Goal: Task Accomplishment & Management: Use online tool/utility

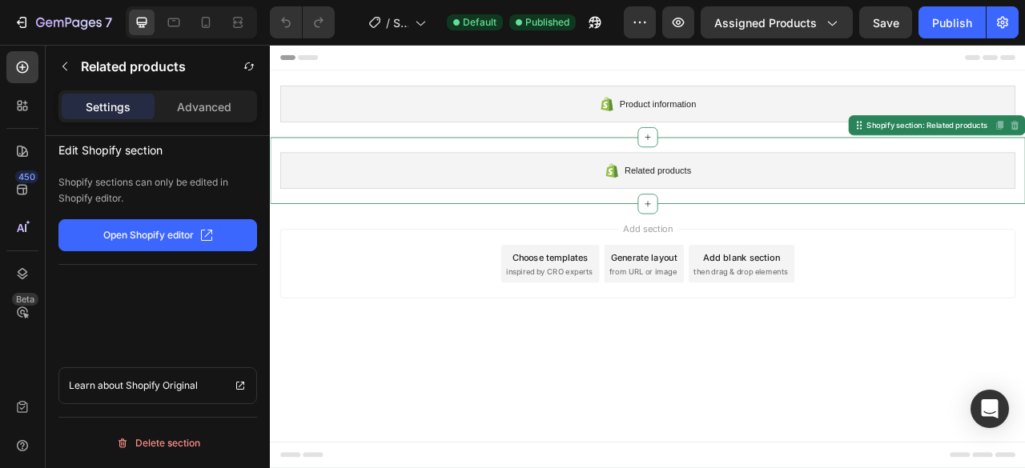
click at [190, 230] on p "Open Shopify editor" at bounding box center [148, 235] width 90 height 14
click at [198, 439] on div "Delete section" at bounding box center [158, 443] width 84 height 19
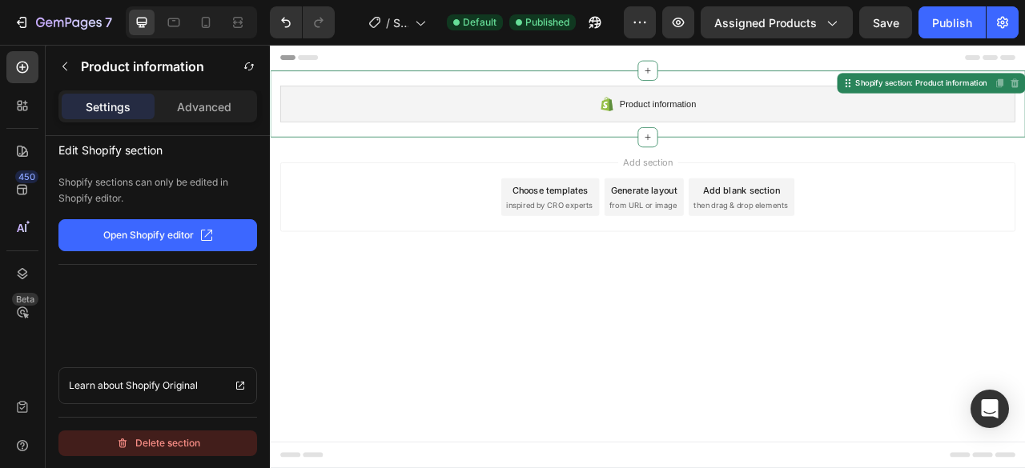
click at [221, 447] on button "Delete section" at bounding box center [157, 444] width 198 height 26
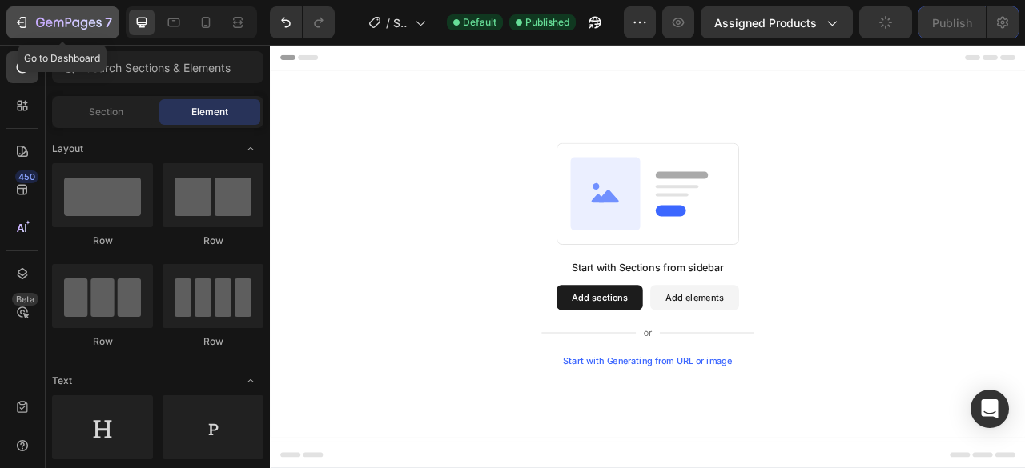
click at [91, 23] on icon "button" at bounding box center [92, 22] width 7 height 7
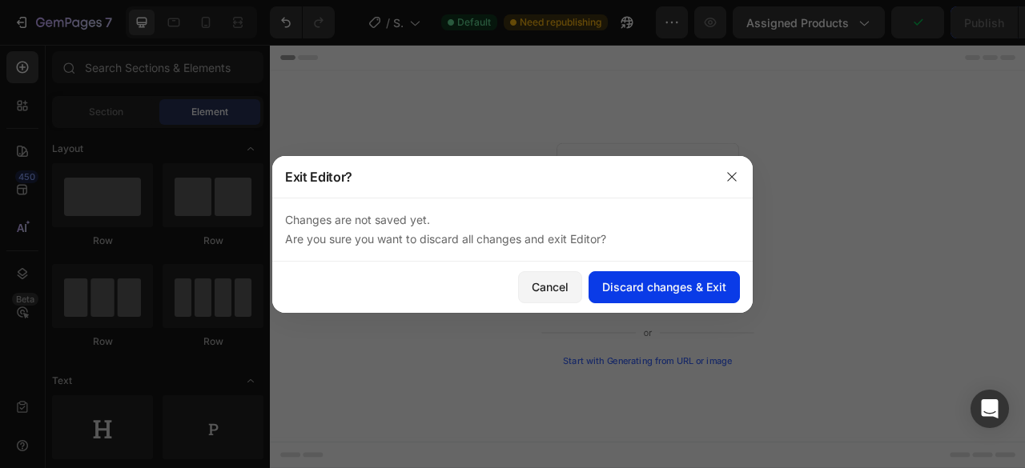
click at [643, 286] on div "Discard changes & Exit" at bounding box center [664, 287] width 124 height 17
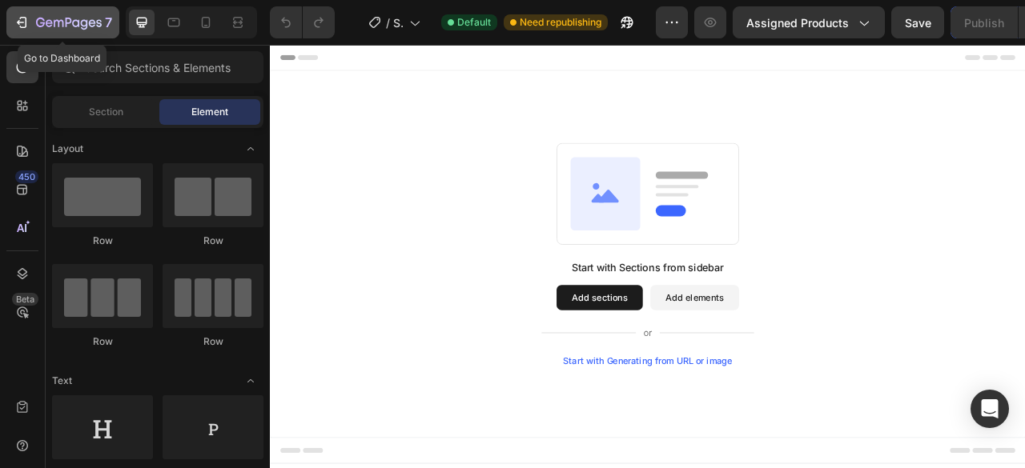
click at [86, 26] on icon "button" at bounding box center [84, 24] width 7 height 10
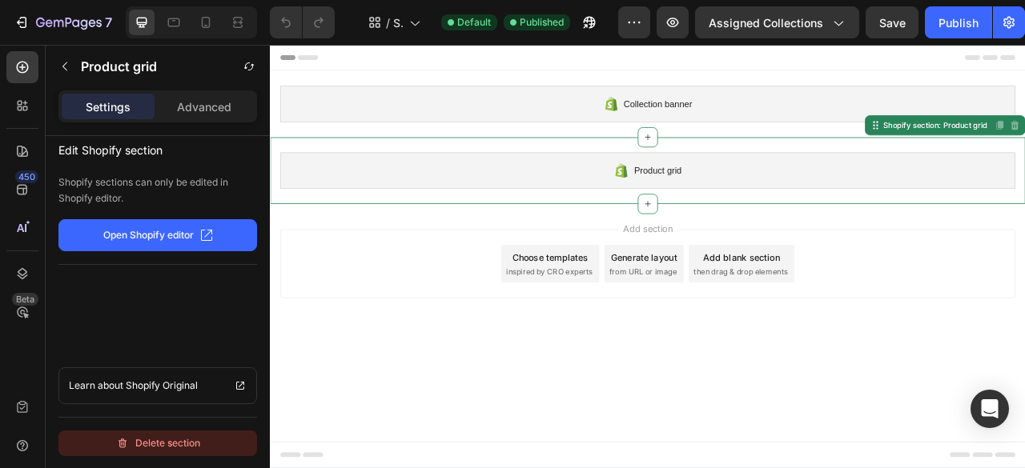
click at [198, 431] on button "Delete section" at bounding box center [157, 444] width 198 height 26
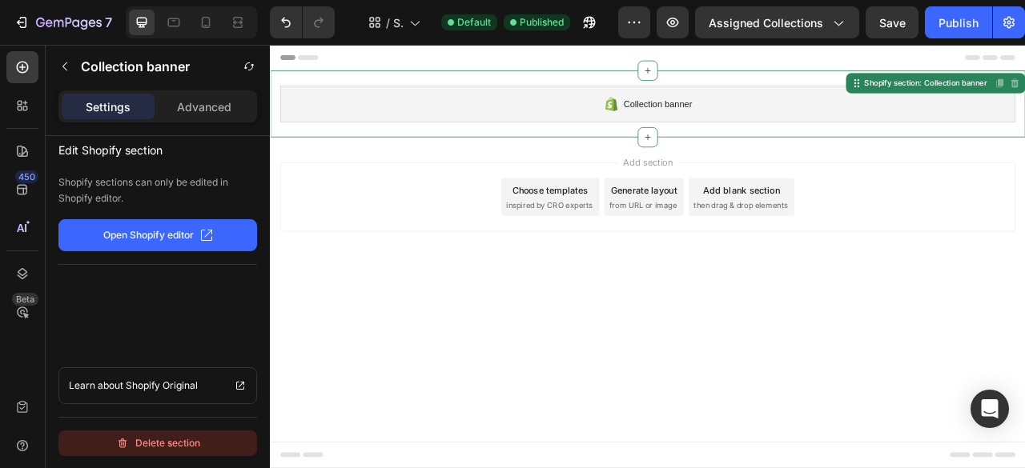
click at [208, 435] on button "Delete section" at bounding box center [157, 444] width 198 height 26
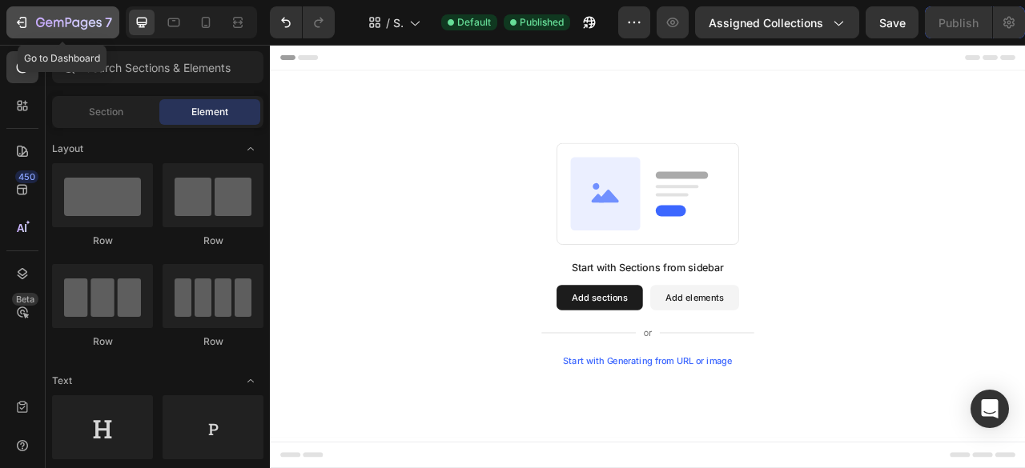
click at [42, 17] on icon "button" at bounding box center [69, 24] width 66 height 14
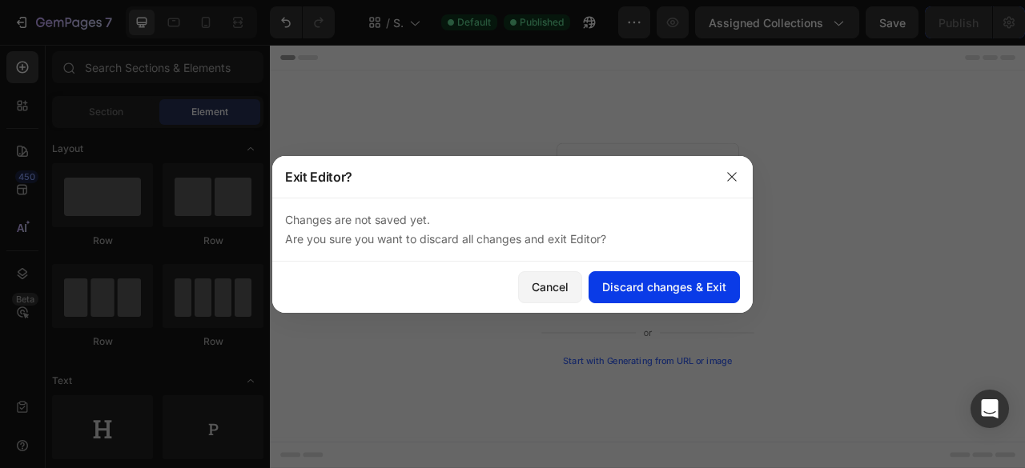
click at [644, 277] on button "Discard changes & Exit" at bounding box center [663, 287] width 151 height 32
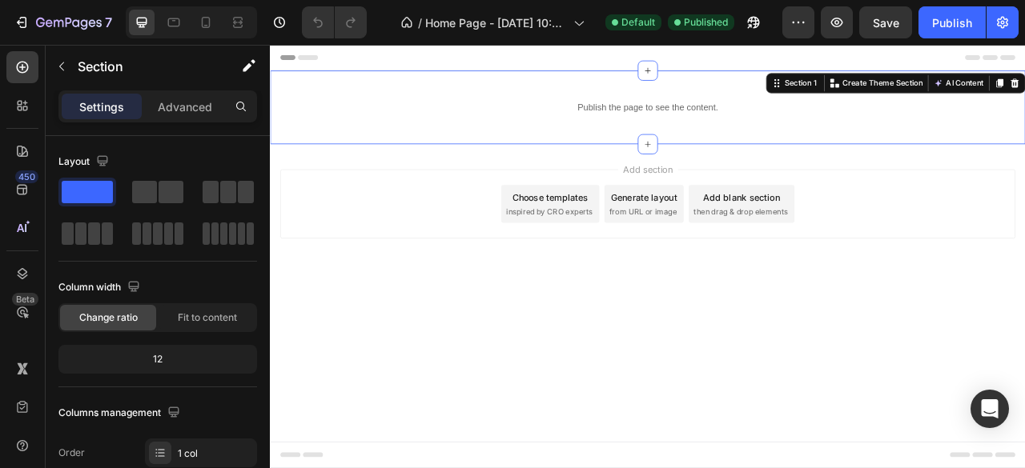
click at [550, 158] on div "Publish the page to see the content. Custom Code Section 1 You can create reusa…" at bounding box center [750, 125] width 960 height 94
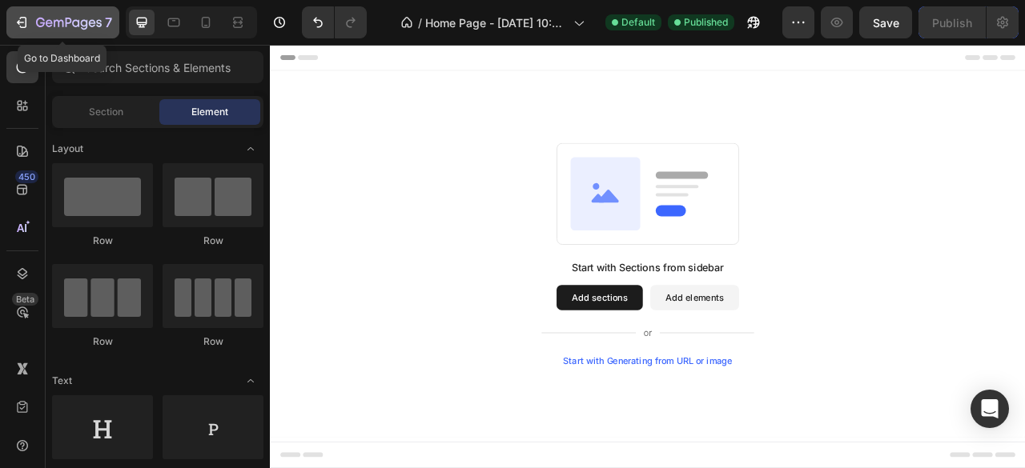
click at [44, 12] on button "7" at bounding box center [62, 22] width 113 height 32
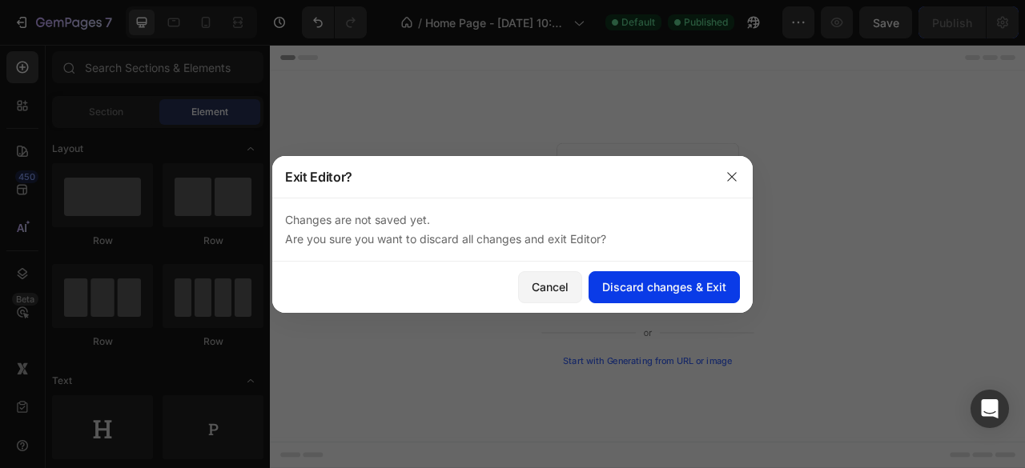
click at [652, 294] on div "Discard changes & Exit" at bounding box center [664, 287] width 124 height 17
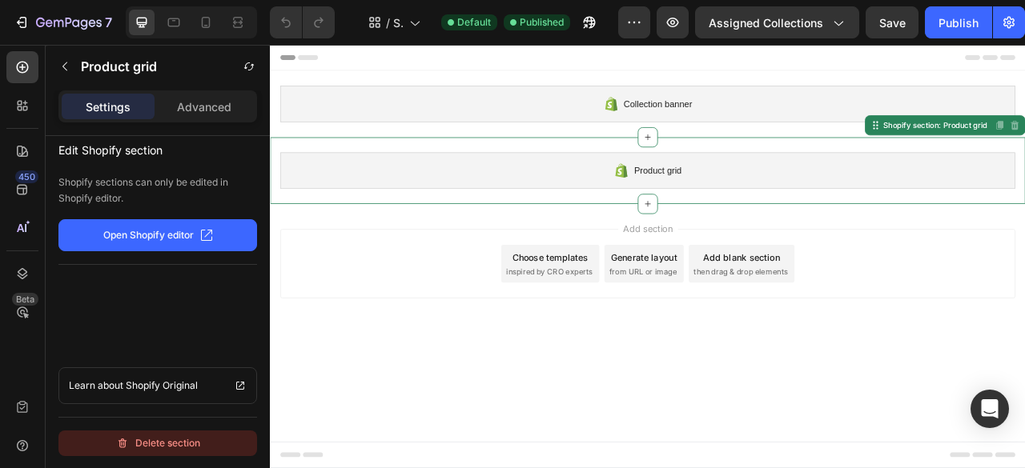
click at [213, 444] on button "Delete section" at bounding box center [157, 444] width 198 height 26
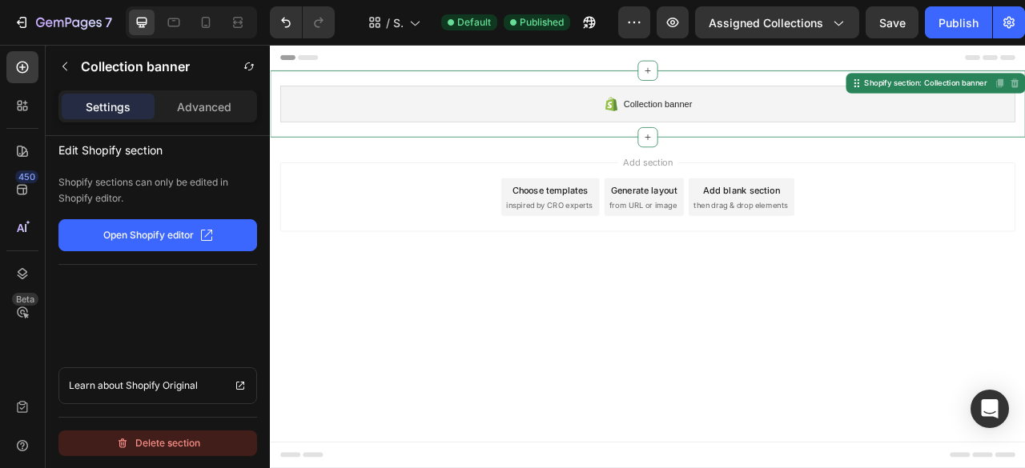
drag, startPoint x: 194, startPoint y: 433, endPoint x: 68, endPoint y: 387, distance: 134.4
click at [194, 434] on div "Delete section" at bounding box center [158, 443] width 84 height 19
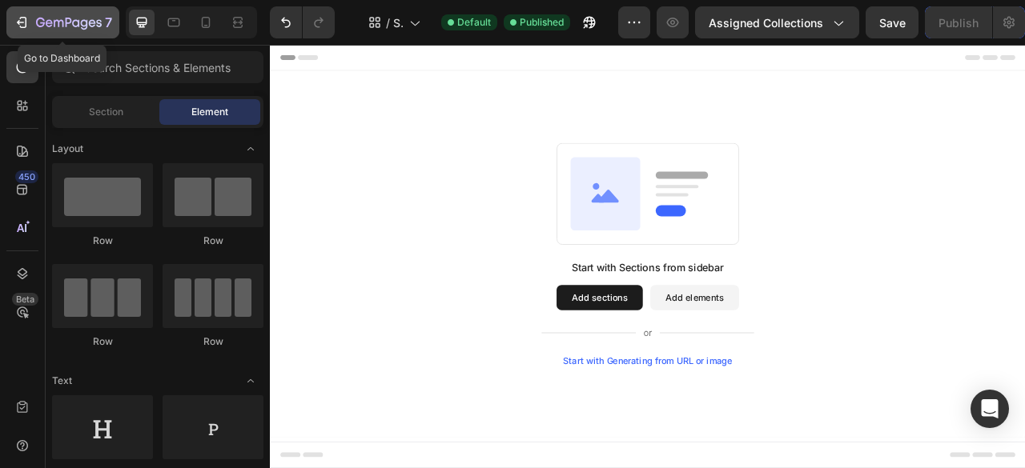
click at [78, 26] on icon "button" at bounding box center [75, 22] width 7 height 7
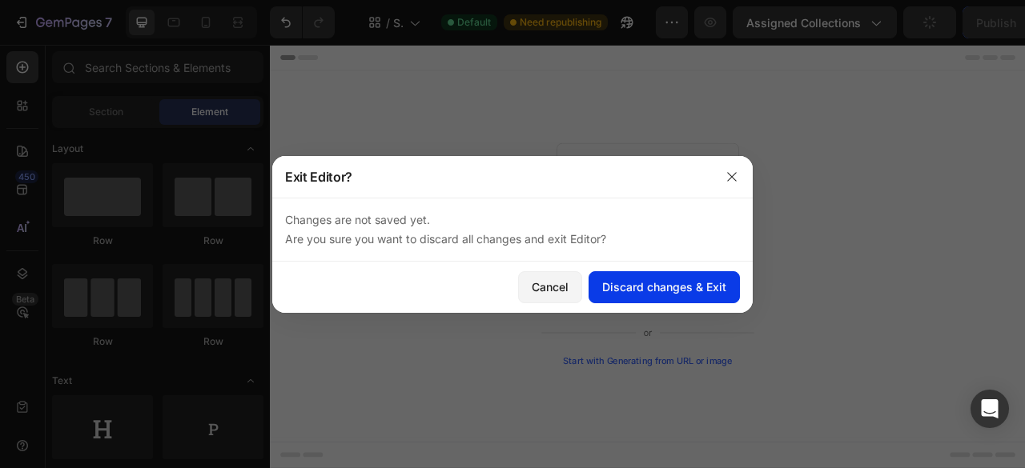
click at [679, 282] on div "Discard changes & Exit" at bounding box center [664, 287] width 124 height 17
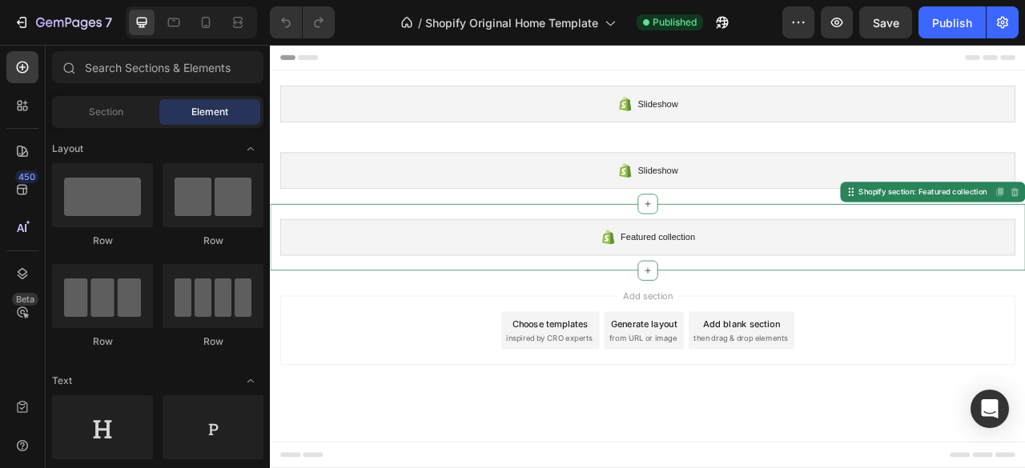
click at [612, 287] on div "Featured collection" at bounding box center [750, 290] width 935 height 46
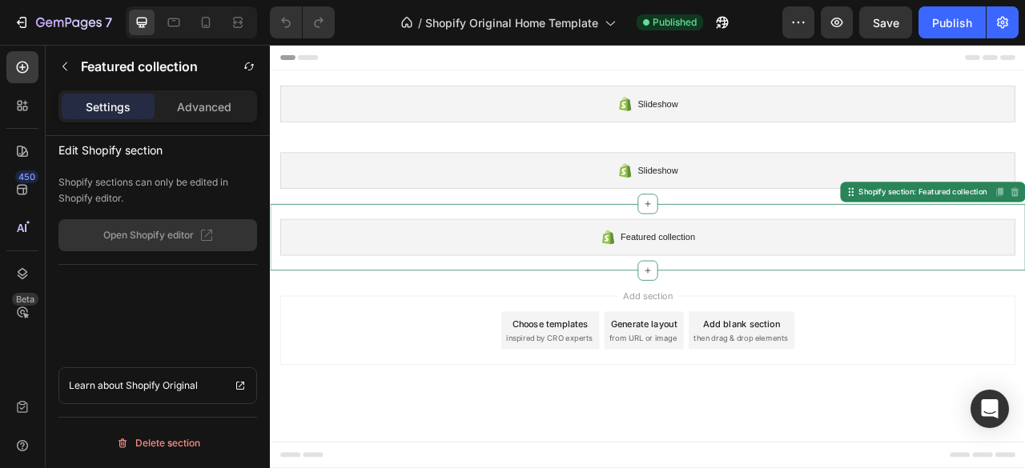
click at [612, 287] on div "Featured collection" at bounding box center [750, 290] width 935 height 46
click at [182, 449] on div "Delete section" at bounding box center [158, 443] width 84 height 19
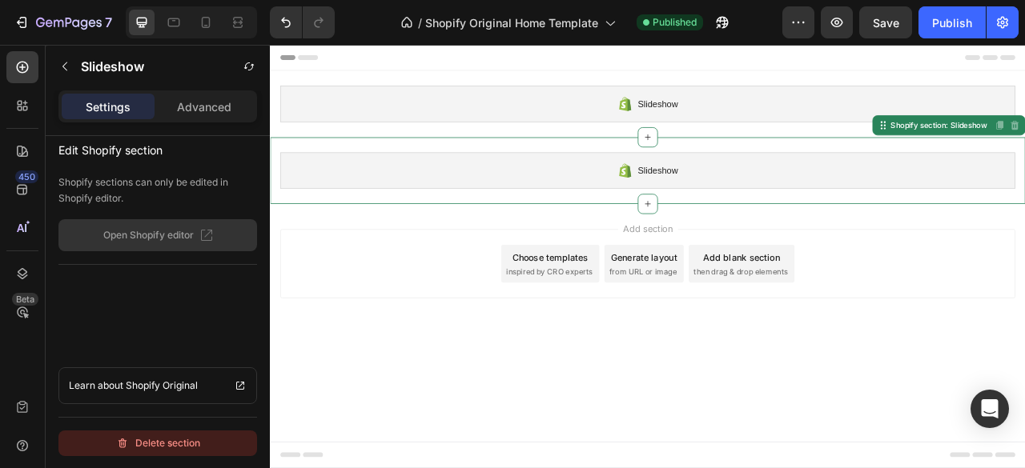
click at [213, 446] on button "Delete section" at bounding box center [157, 444] width 198 height 26
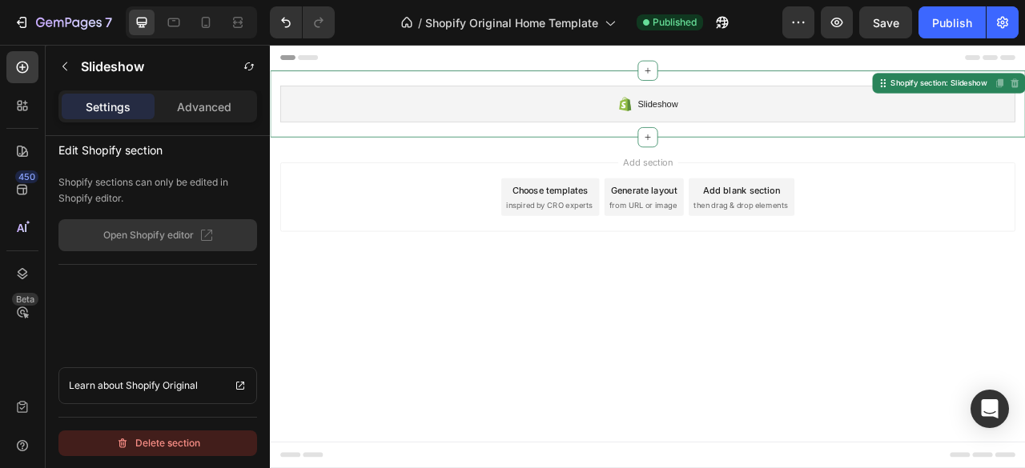
click at [171, 436] on div "Delete section" at bounding box center [158, 443] width 84 height 19
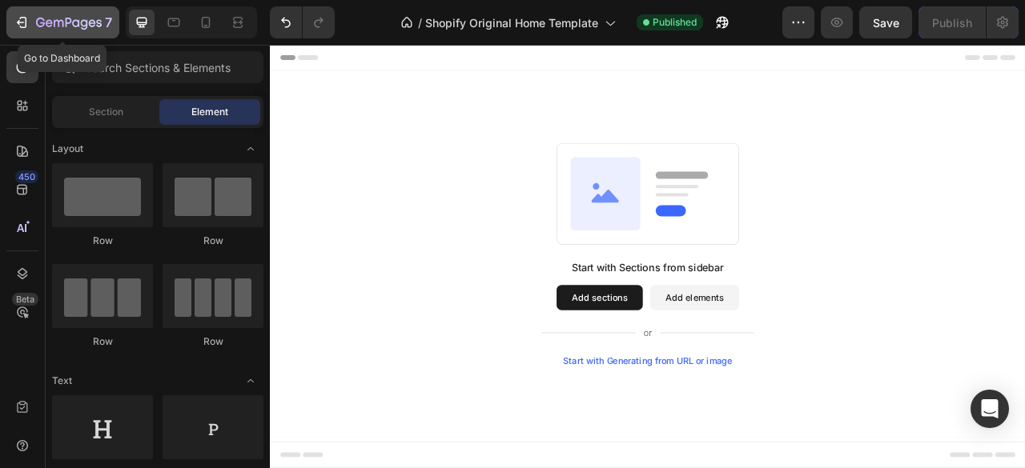
click at [80, 25] on icon "button" at bounding box center [69, 24] width 66 height 14
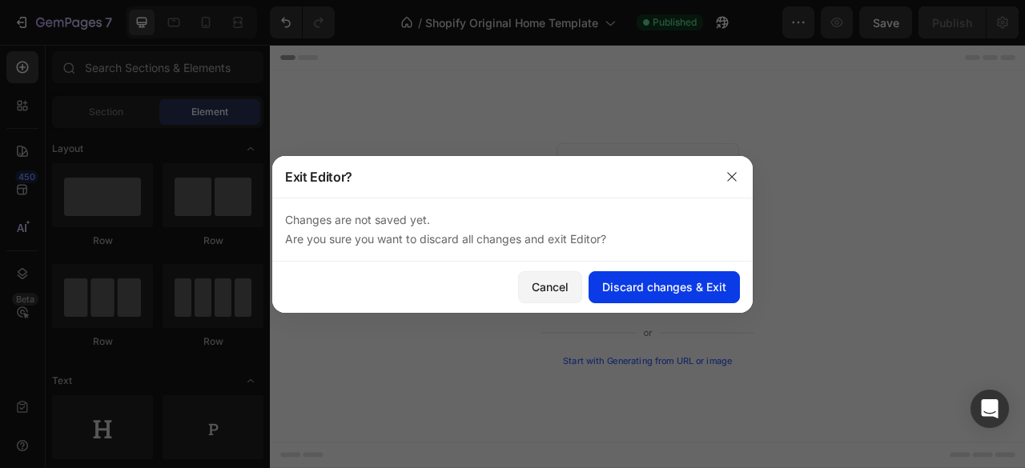
click at [676, 281] on div "Discard changes & Exit" at bounding box center [664, 287] width 124 height 17
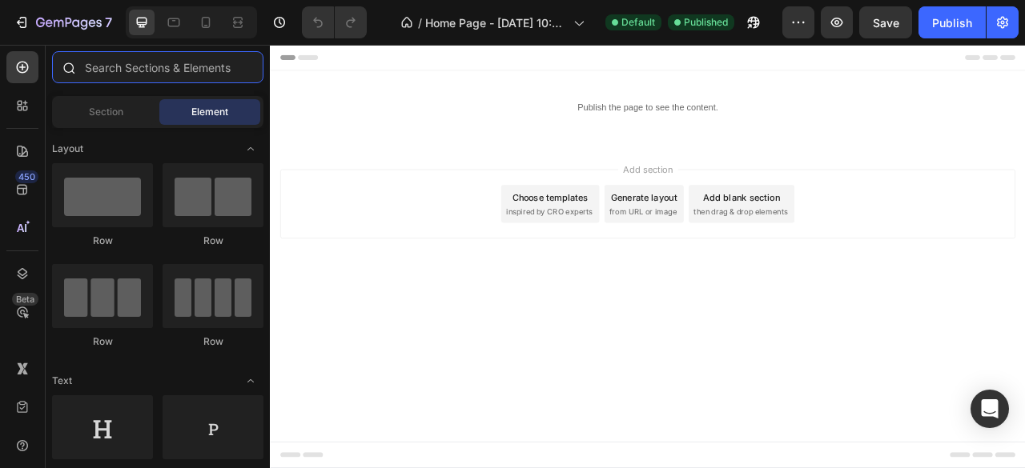
click at [190, 66] on input "text" at bounding box center [157, 67] width 211 height 32
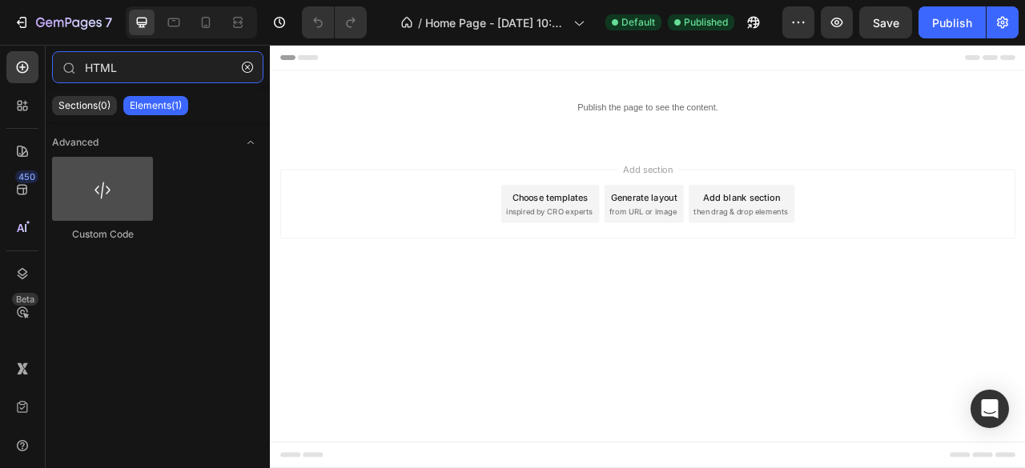
type input "HTML"
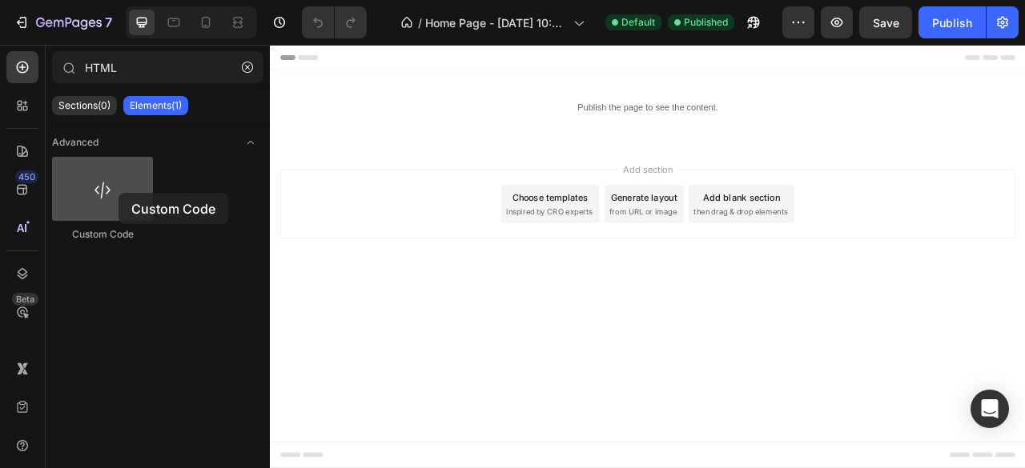
click at [118, 193] on div at bounding box center [102, 189] width 101 height 64
click at [125, 193] on div at bounding box center [102, 189] width 101 height 64
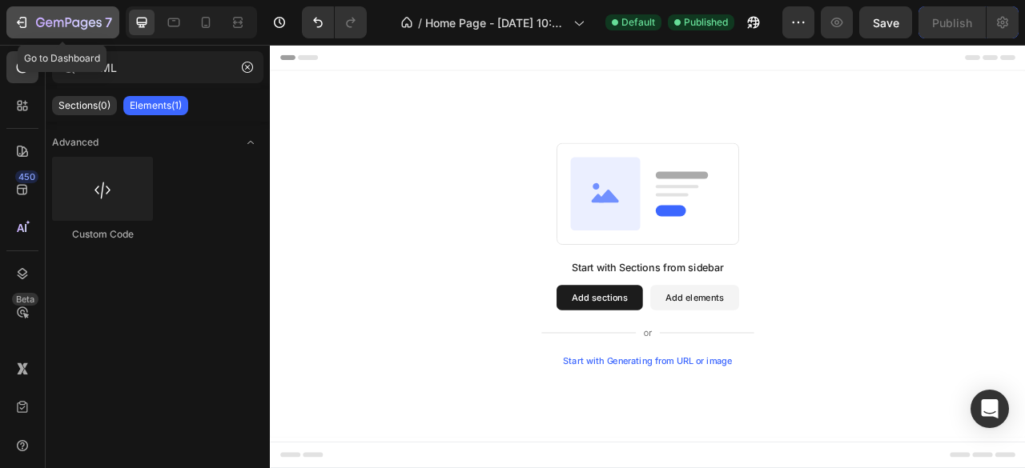
click at [35, 23] on div "7" at bounding box center [63, 22] width 98 height 19
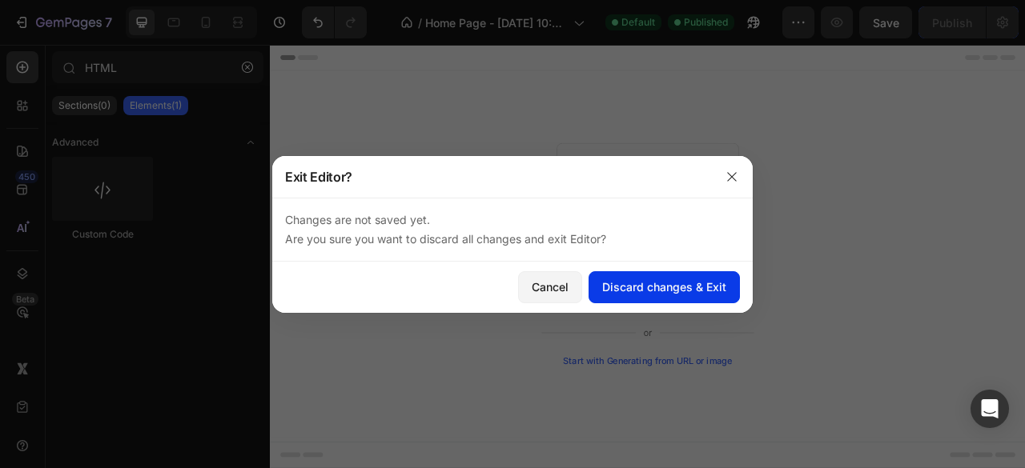
click at [686, 283] on div "Discard changes & Exit" at bounding box center [664, 287] width 124 height 17
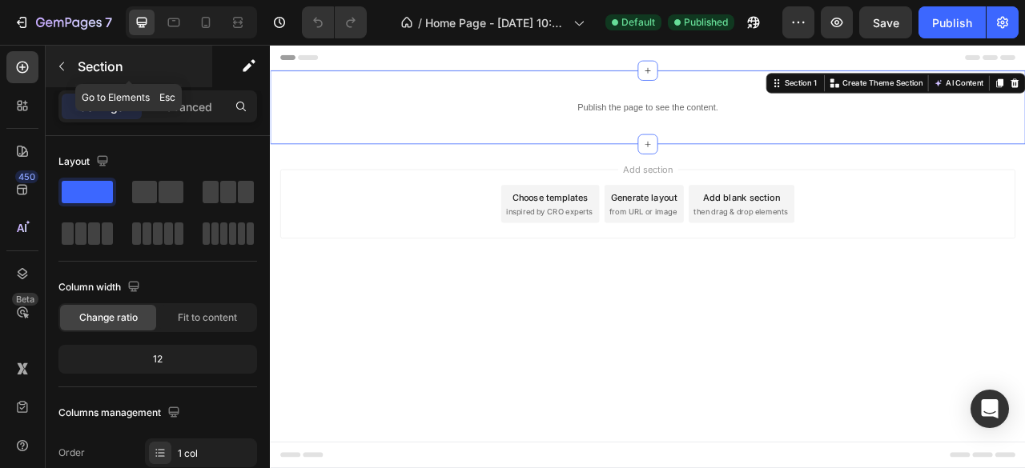
click at [56, 67] on icon "button" at bounding box center [61, 66] width 13 height 13
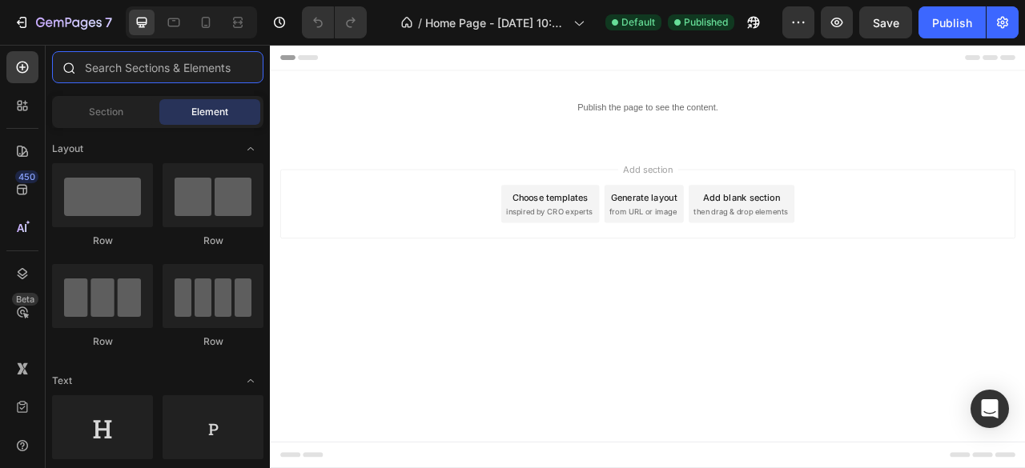
click at [125, 79] on input "text" at bounding box center [157, 67] width 211 height 32
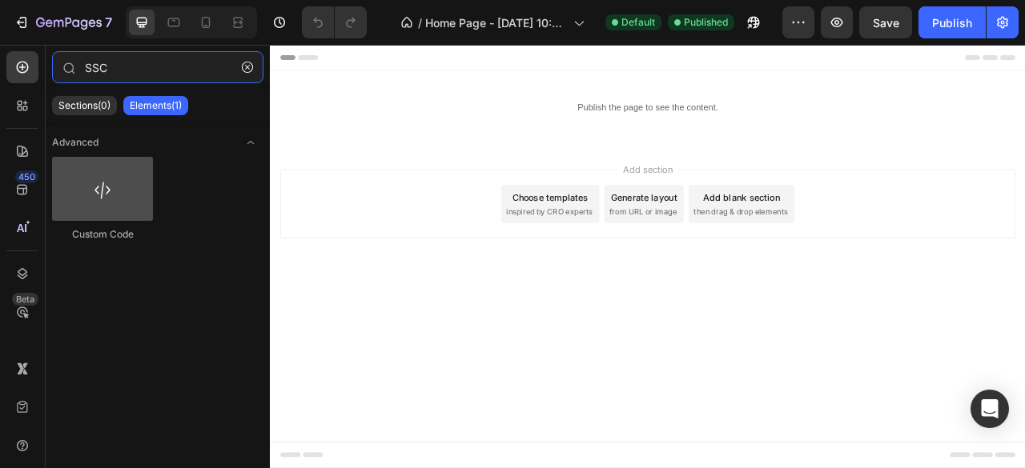
type input "SSC"
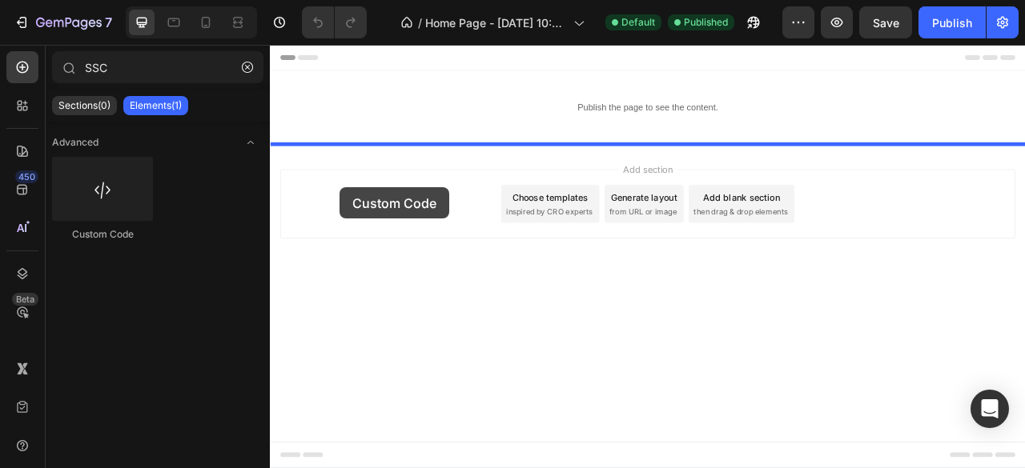
drag, startPoint x: 387, startPoint y: 227, endPoint x: 363, endPoint y: 239, distance: 26.1
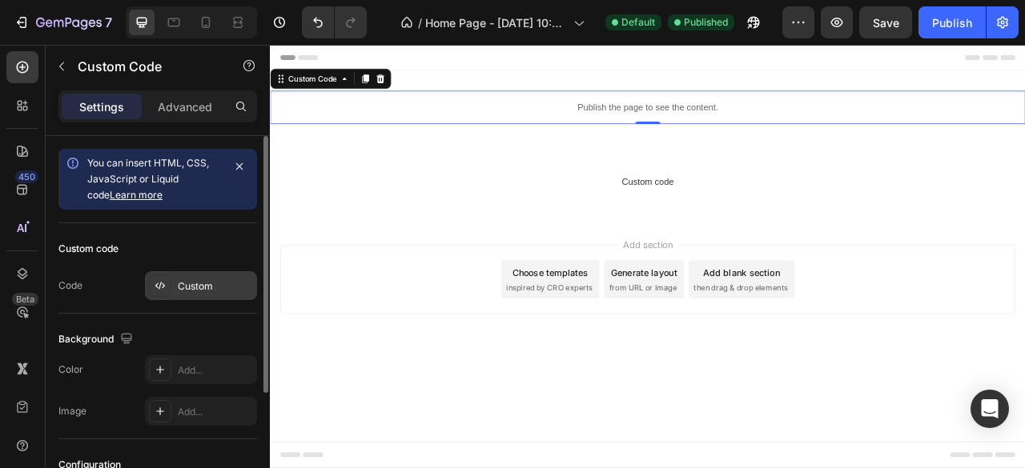
click at [228, 279] on div "Custom" at bounding box center [215, 286] width 75 height 14
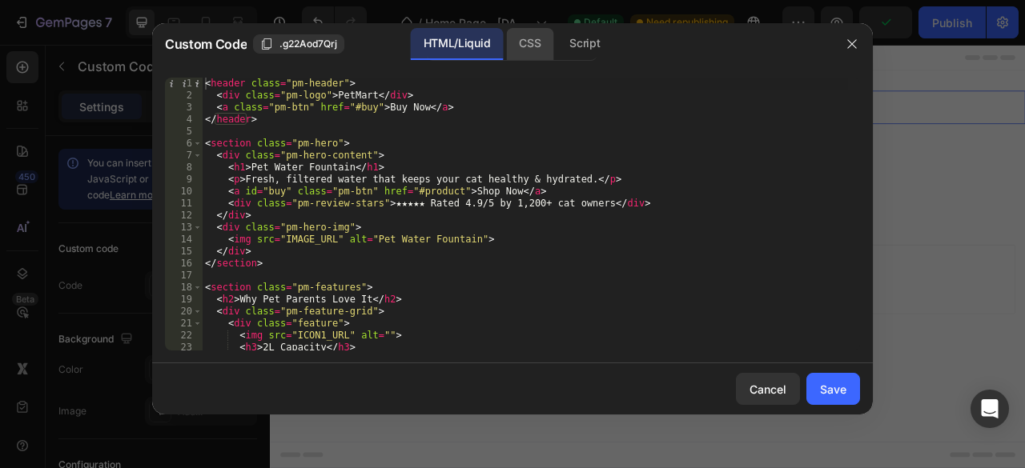
click at [544, 42] on div "CSS" at bounding box center [529, 44] width 47 height 32
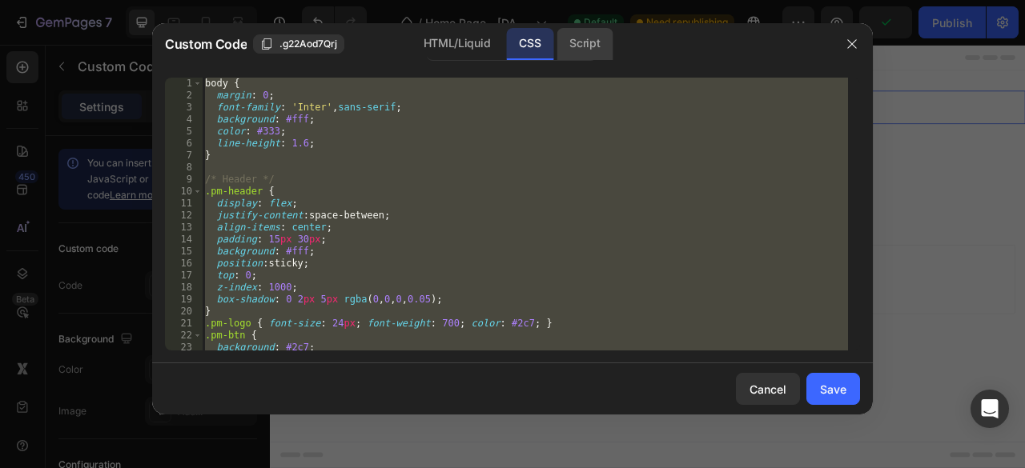
click at [587, 36] on div "Script" at bounding box center [584, 44] width 56 height 32
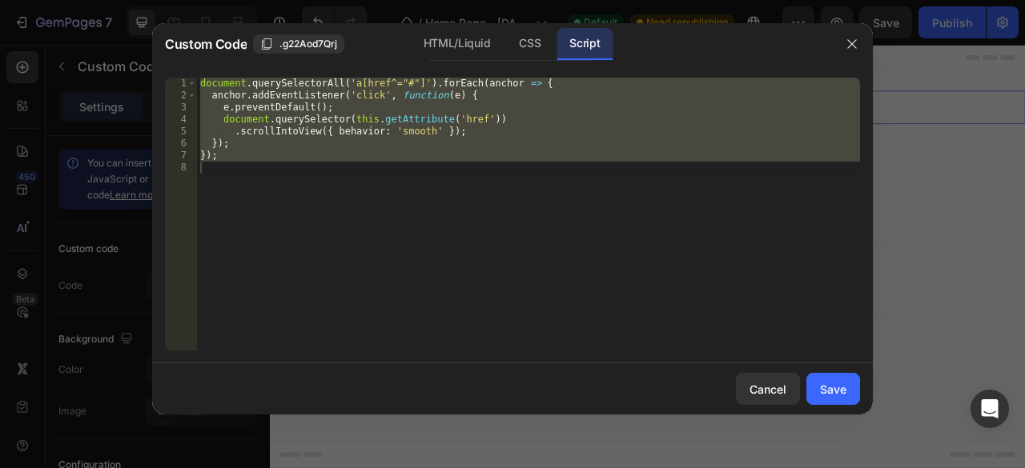
type textarea "});"
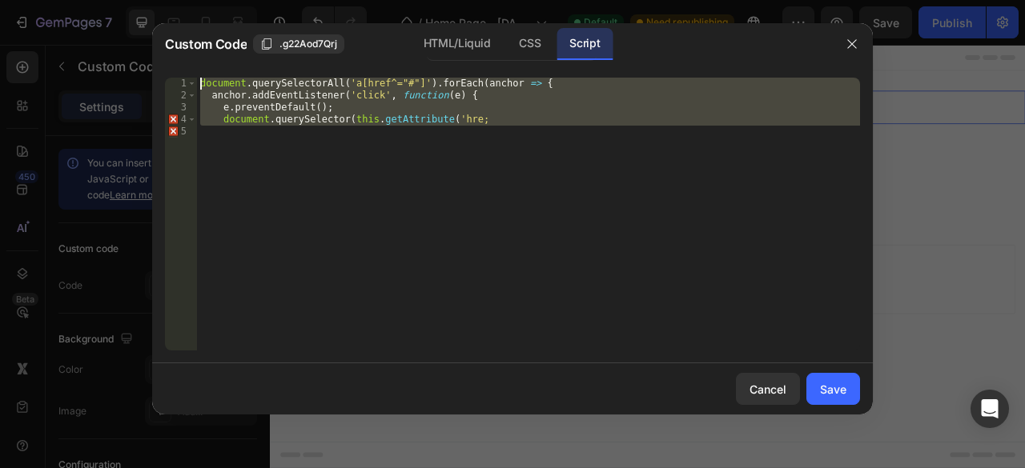
drag, startPoint x: 465, startPoint y: 129, endPoint x: 182, endPoint y: 74, distance: 288.5
click at [182, 74] on div "document.querySelector(this.getAttribute('hre; 1 2 3 4 5 document . querySelect…" at bounding box center [512, 214] width 720 height 299
type textarea "document.querySelectorAll('a[href^="#"]').forEach(anchor => { anchor.addEventLi…"
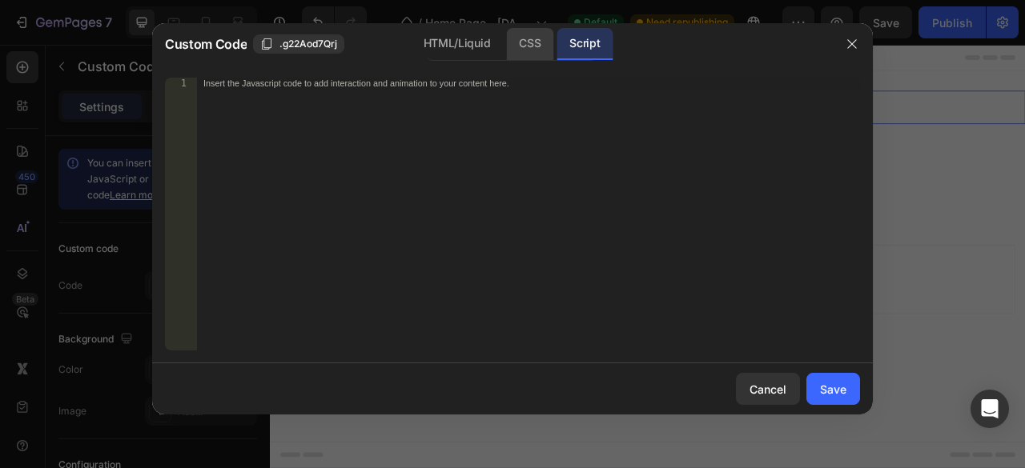
click at [544, 41] on div "CSS" at bounding box center [529, 44] width 47 height 32
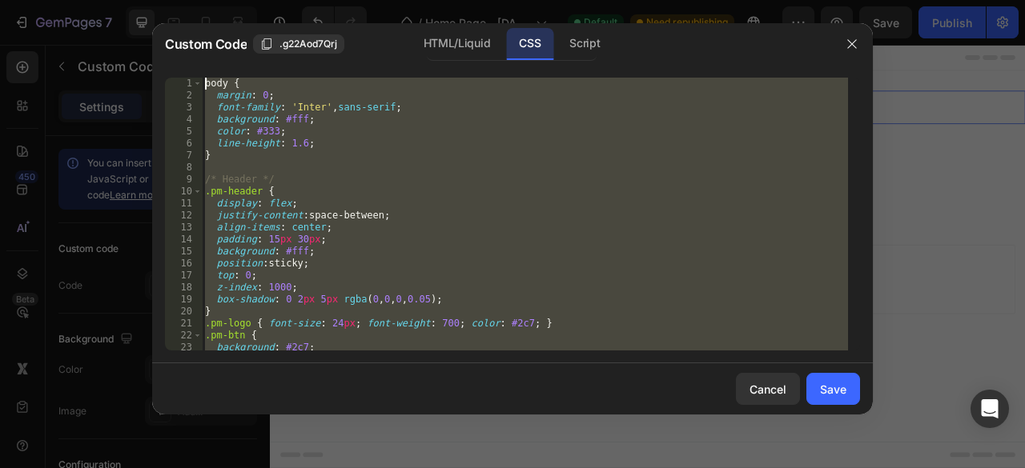
drag, startPoint x: 743, startPoint y: 335, endPoint x: 404, endPoint y: 52, distance: 441.5
click at [404, 52] on div "Custom Code .g22Aod7Qrj HTML/Liquid CSS Script .pm-footer { background: #f8f8f8…" at bounding box center [512, 218] width 720 height 391
type textarea "body { margin: 0;"
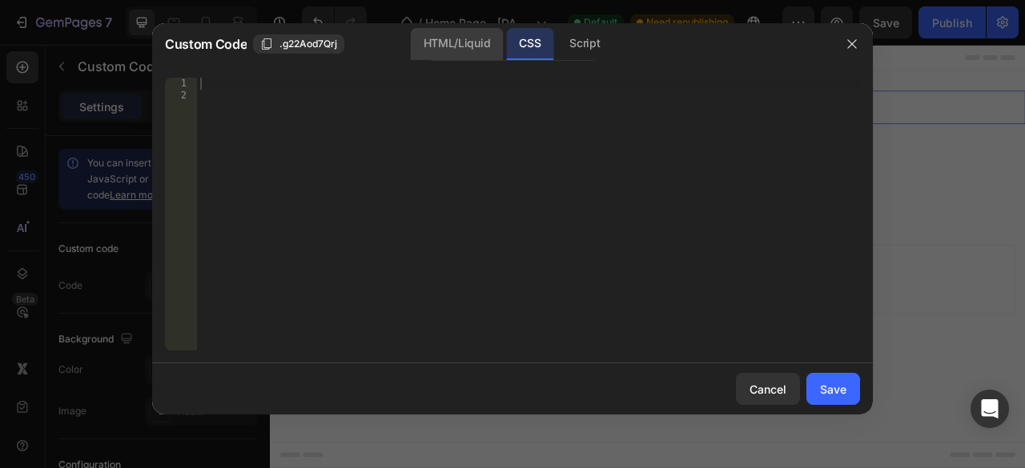
click at [474, 42] on div "HTML/Liquid" at bounding box center [457, 44] width 92 height 32
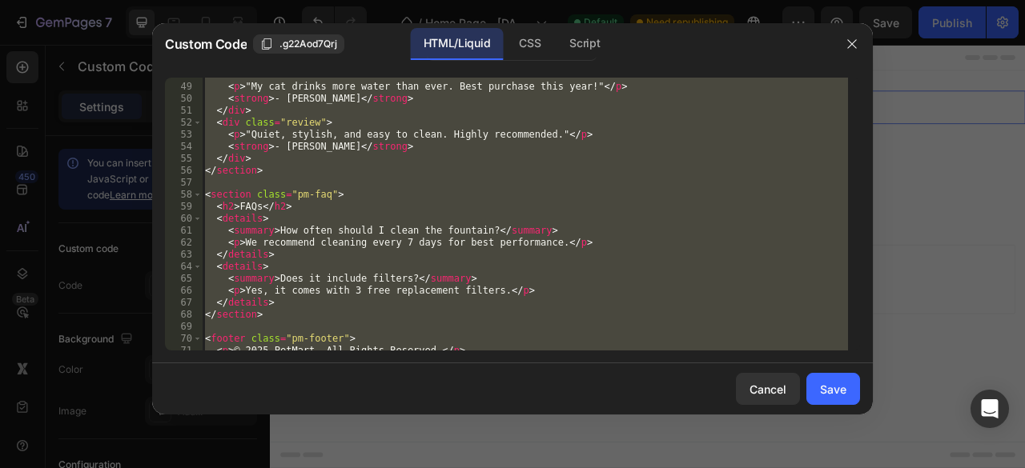
scroll to position [604, 0]
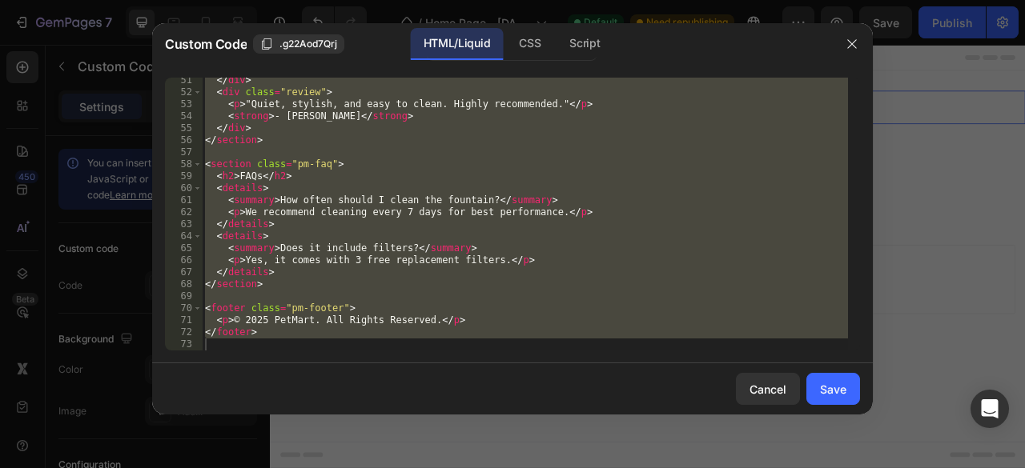
type textarea "</footer>"
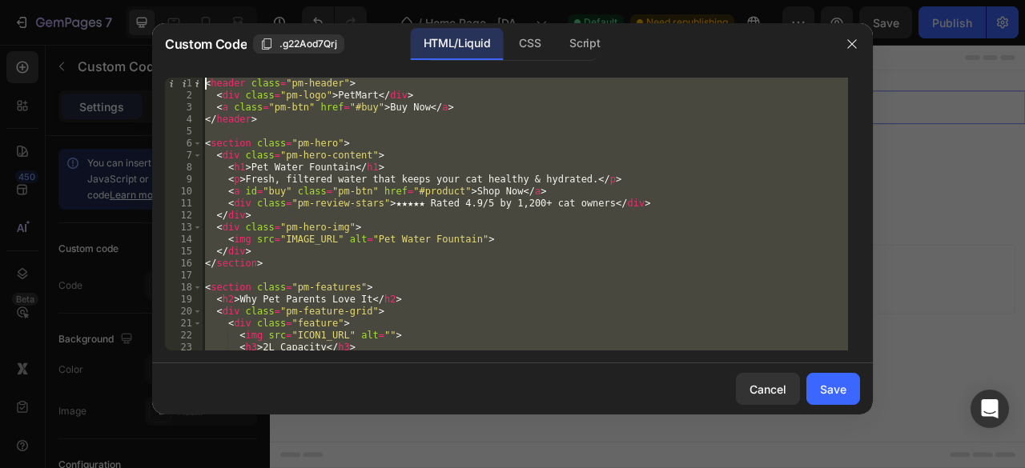
scroll to position [0, 0]
drag, startPoint x: 271, startPoint y: 329, endPoint x: 150, endPoint y: -14, distance: 364.3
click at [150, 0] on html "7 / Home Page - Sep 22, 10:22:55 Default Need republishing Preview Save Publish…" at bounding box center [512, 0] width 1025 height 0
type textarea "<header class="pm-header"> <div class="pm-logo">PetMart</div>"
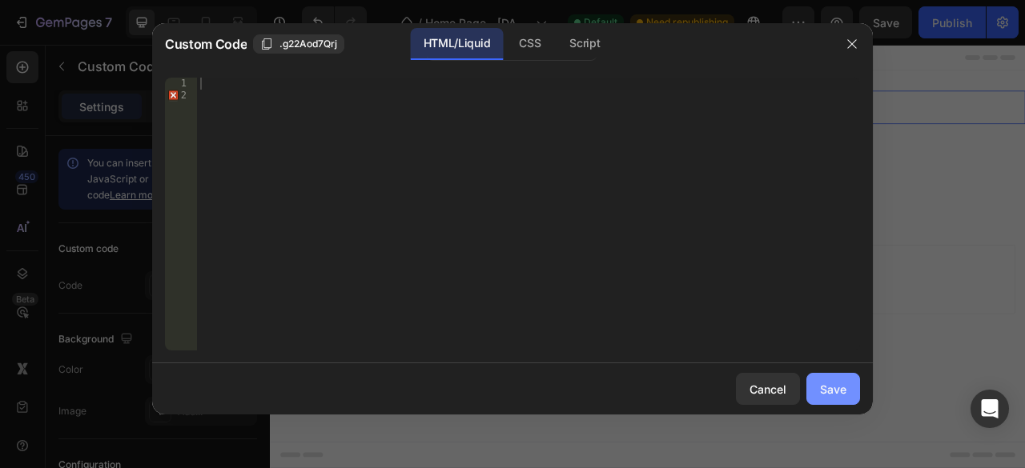
click at [824, 391] on div "Save" at bounding box center [833, 389] width 26 height 17
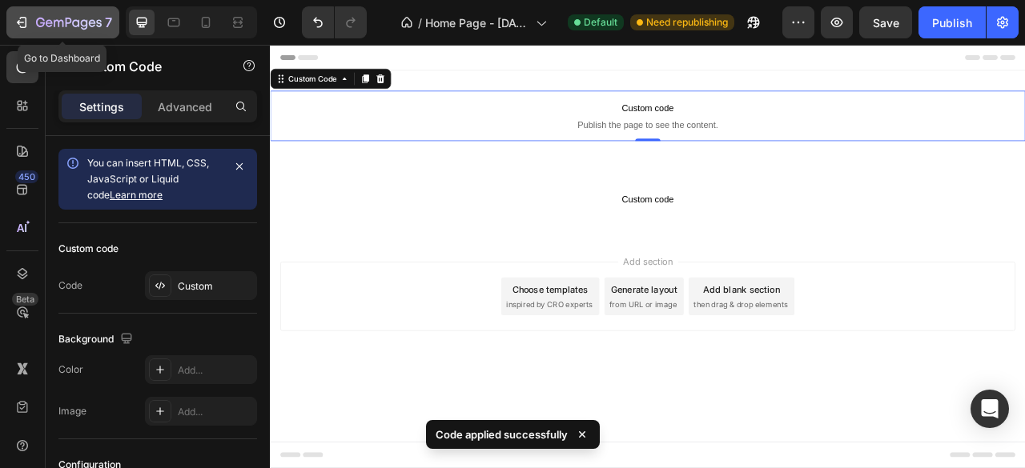
click at [43, 23] on icon "button" at bounding box center [40, 23] width 9 height 10
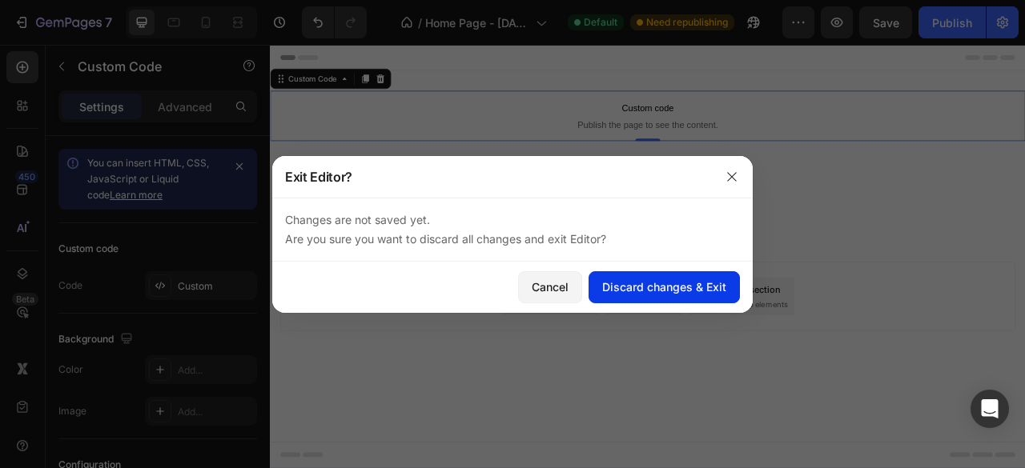
click at [647, 290] on div "Discard changes & Exit" at bounding box center [664, 287] width 124 height 17
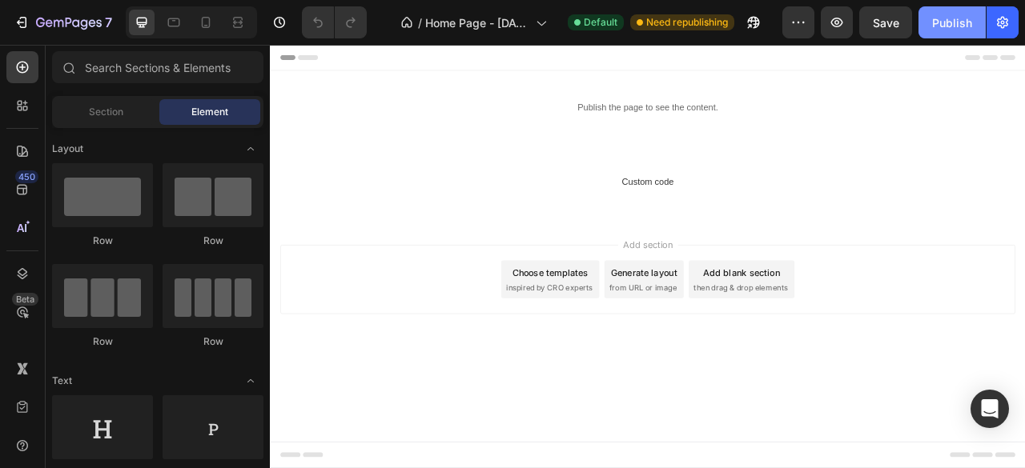
click at [941, 24] on div "Publish" at bounding box center [952, 22] width 40 height 17
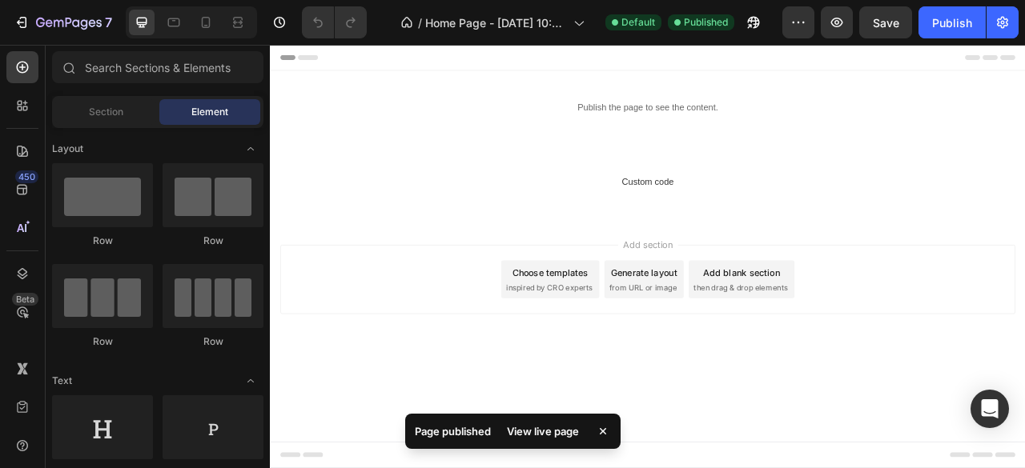
click at [539, 430] on div "View live page" at bounding box center [542, 431] width 91 height 22
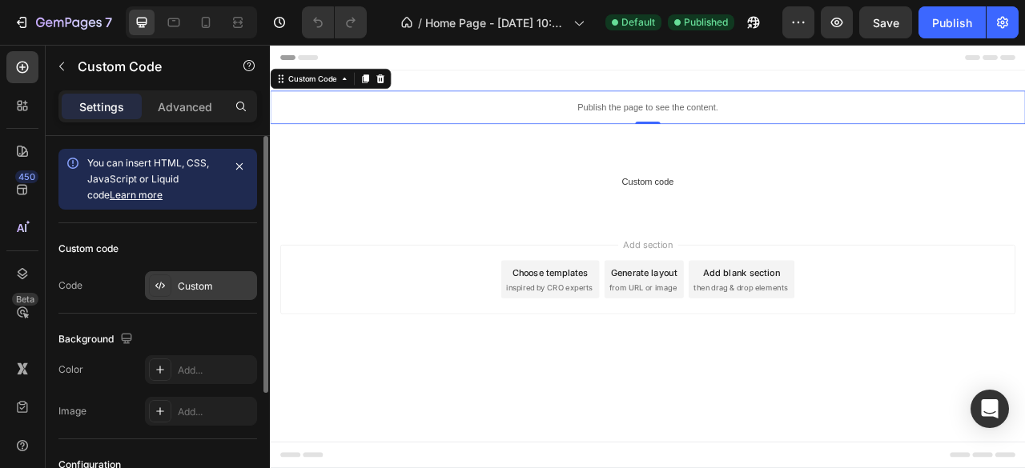
click at [250, 273] on div "Custom" at bounding box center [201, 285] width 112 height 29
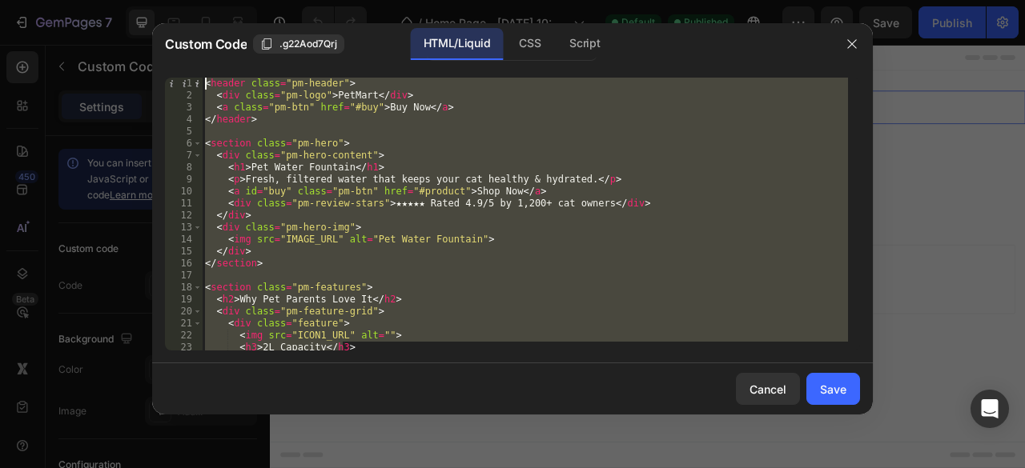
drag, startPoint x: 347, startPoint y: 343, endPoint x: 229, endPoint y: 34, distance: 330.6
click at [229, 34] on div "Custom Code .g22Aod7Qrj HTML/Liquid CSS Script <h3>2L Capacity</h3> 1 2 3 4 5 6…" at bounding box center [512, 218] width 720 height 391
type textarea "<header class="pm-header"> <div class="pm-logo">PetMart</div>"
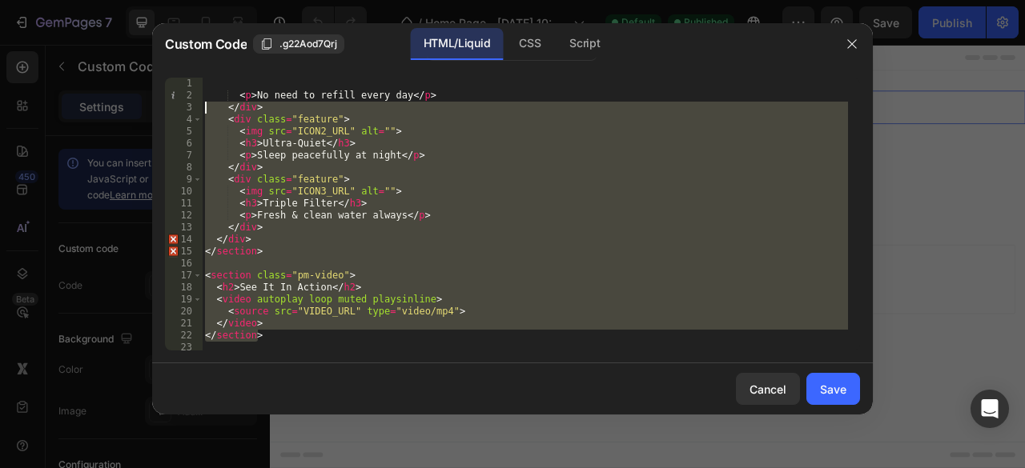
drag, startPoint x: 259, startPoint y: 337, endPoint x: 197, endPoint y: 50, distance: 293.3
click at [197, 50] on div "Custom Code .g22Aod7Qrj HTML/Liquid CSS Script 1 2 3 4 5 6 7 8 9 10 11 12 13 14…" at bounding box center [512, 218] width 720 height 391
type textarea "<p>No need to refill every day</p>"
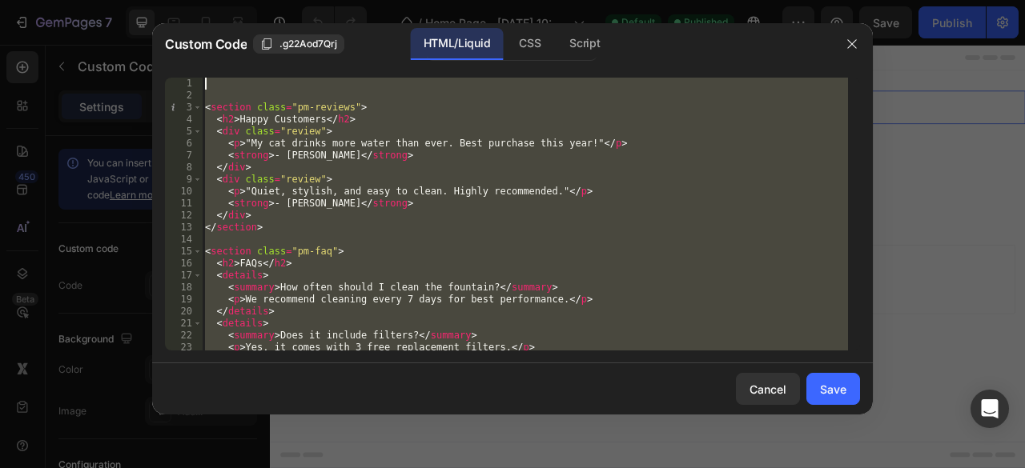
drag, startPoint x: 267, startPoint y: 347, endPoint x: 150, endPoint y: 7, distance: 358.9
click at [150, 7] on div "Custom Code .g22Aod7Qrj HTML/Liquid CSS Script 1 2 3 4 5 6 7 8 9 10 11 12 13 14…" at bounding box center [512, 234] width 1025 height 468
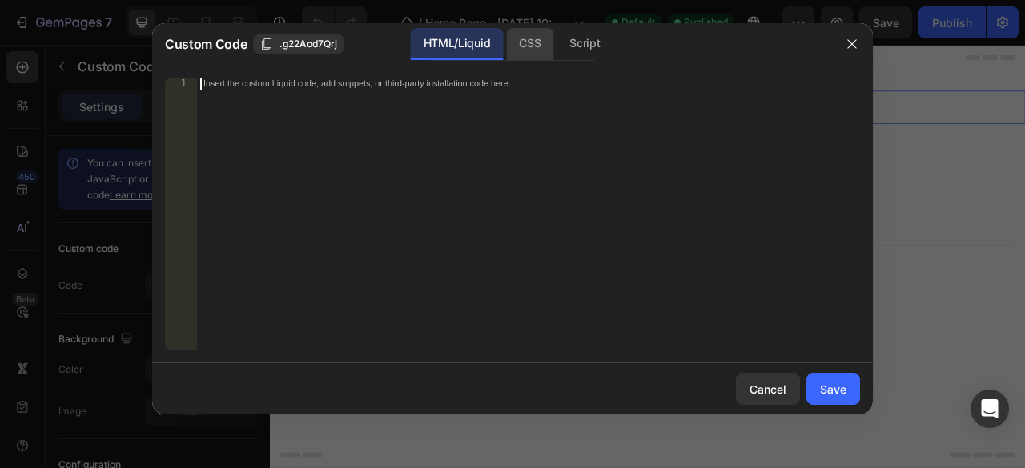
click at [535, 54] on div "CSS" at bounding box center [529, 44] width 47 height 32
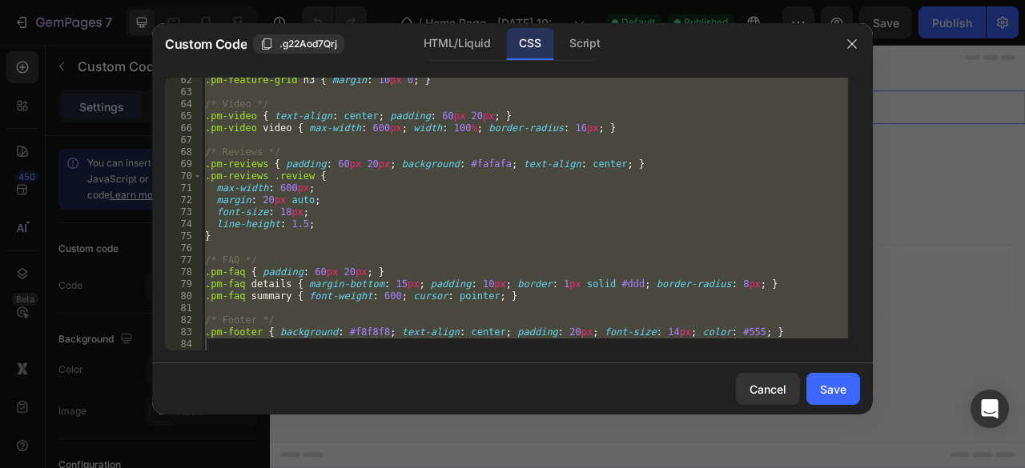
scroll to position [735, 0]
type textarea ".pm-footer { background: #f8f8f8; text-align: center; padding: 20px; font-size:…"
click at [208, 345] on div ".pm-feature-grid h3 { margin : 10 px 0 ; } /* Video */ .pm-video { text-align :…" at bounding box center [525, 214] width 646 height 273
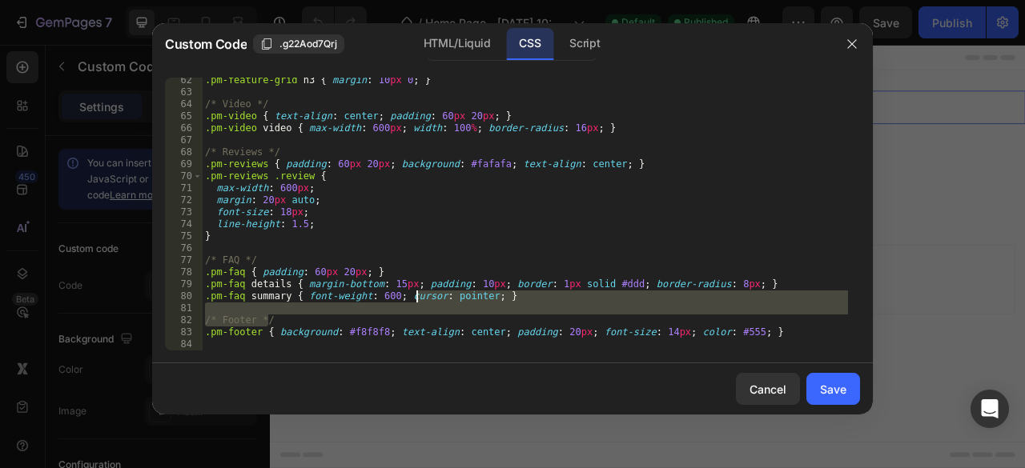
drag, startPoint x: 758, startPoint y: 326, endPoint x: 416, endPoint y: 296, distance: 343.1
click at [416, 296] on div ".pm-feature-grid h3 { margin : 10 px 0 ; } /* Video */ .pm-video { text-align :…" at bounding box center [525, 222] width 646 height 297
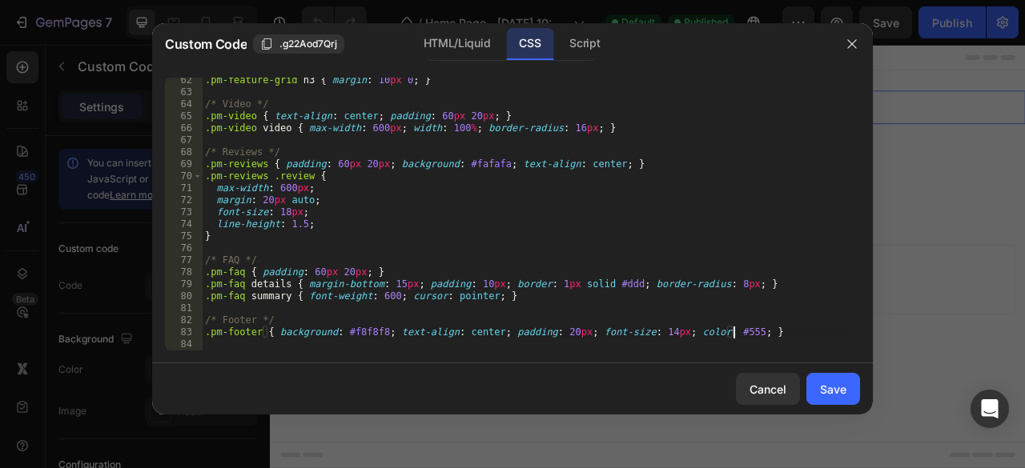
click at [741, 334] on div ".pm-feature-grid h3 { margin : 10 px 0 ; } /* Video */ .pm-video { text-align :…" at bounding box center [525, 222] width 646 height 297
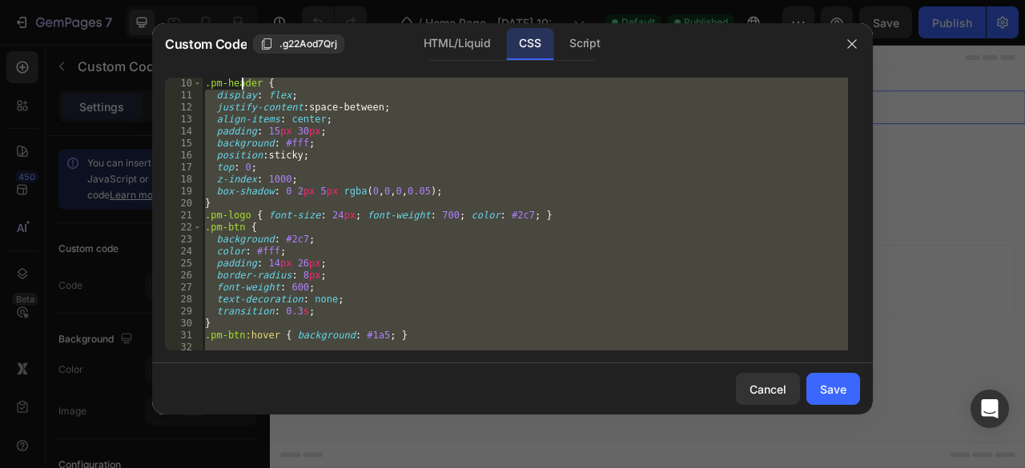
scroll to position [0, 0]
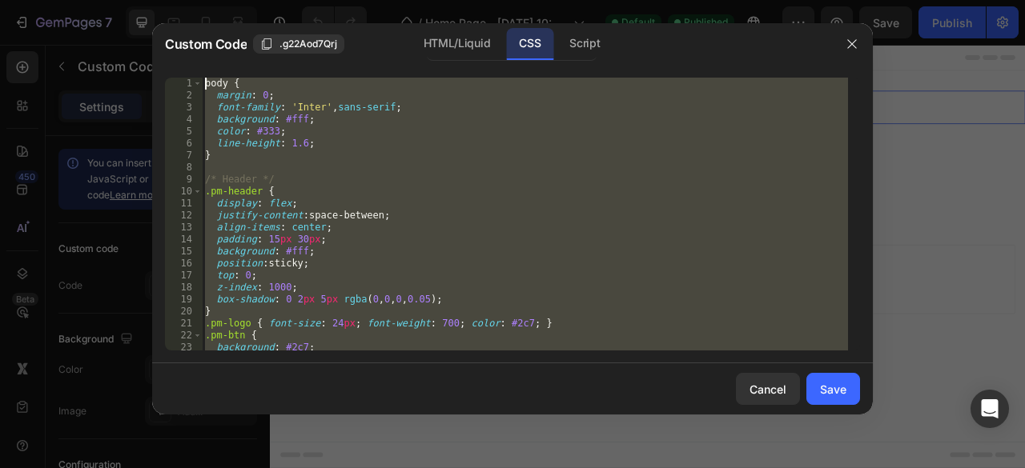
drag, startPoint x: 741, startPoint y: 334, endPoint x: 242, endPoint y: 46, distance: 576.2
click at [242, 46] on div "Custom Code .g22Aod7Qrj HTML/Liquid CSS Script .pm-footer { background: #f8f8f8…" at bounding box center [512, 218] width 720 height 391
type textarea "body { margin: 0;"
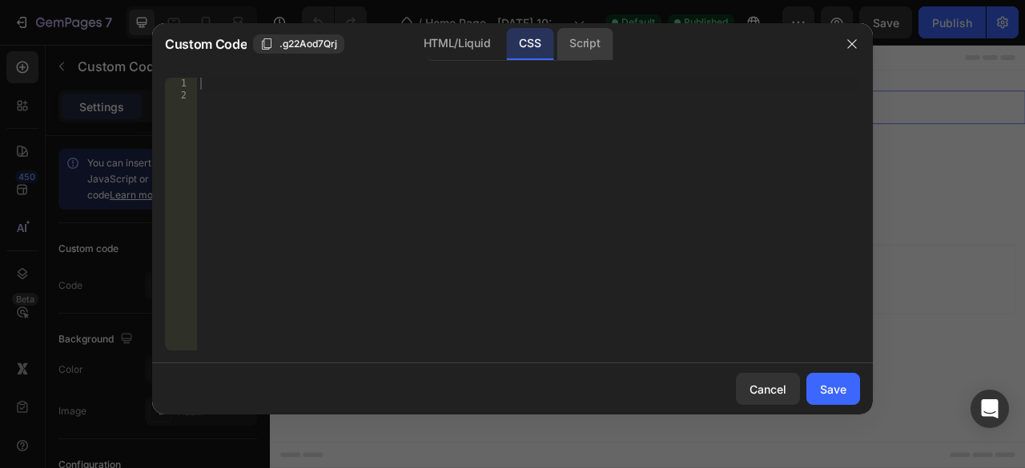
click at [579, 45] on div "Script" at bounding box center [584, 44] width 56 height 32
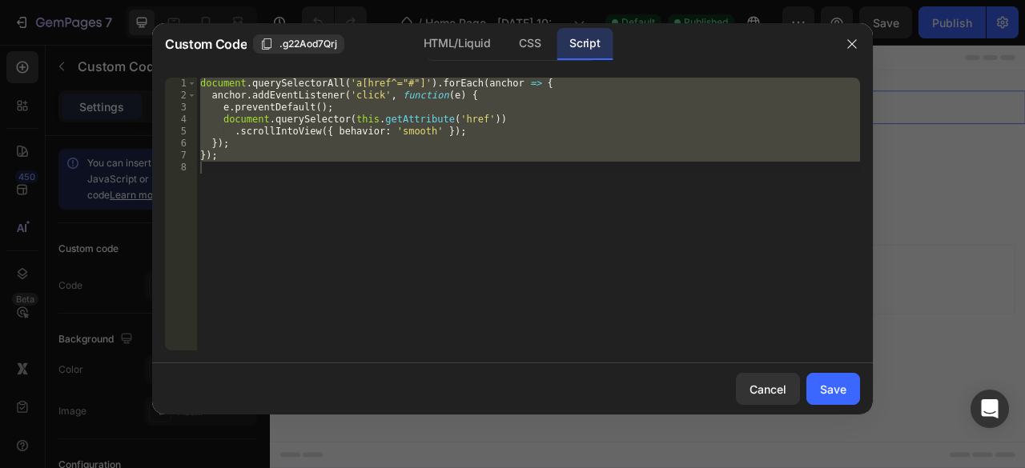
type textarea "});"
drag, startPoint x: 226, startPoint y: 162, endPoint x: 182, endPoint y: 57, distance: 114.2
click at [182, 57] on div "Custom Code .g22Aod7Qrj HTML/Liquid CSS Script e.preventDefault(); 1 2 3 4 5 6 …" at bounding box center [512, 218] width 720 height 391
type textarea "document.querySelectorAll('a[href^="#"]').forEach(anchor => { anchor.addEventLi…"
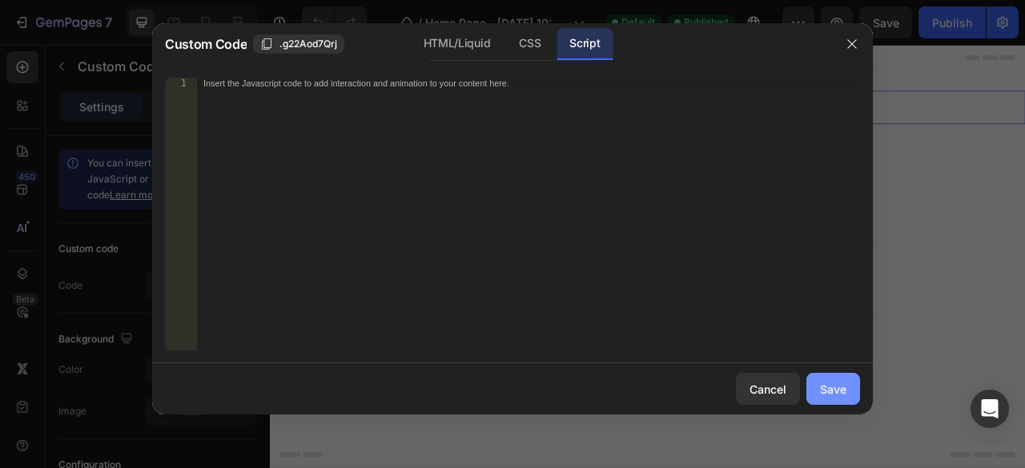
click at [842, 391] on div "Save" at bounding box center [833, 389] width 26 height 17
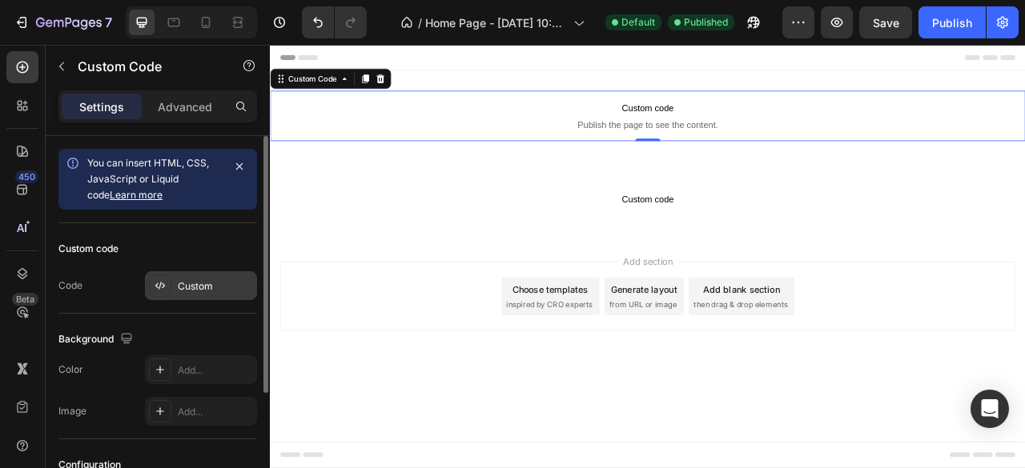
click at [211, 279] on div "Custom" at bounding box center [215, 286] width 75 height 14
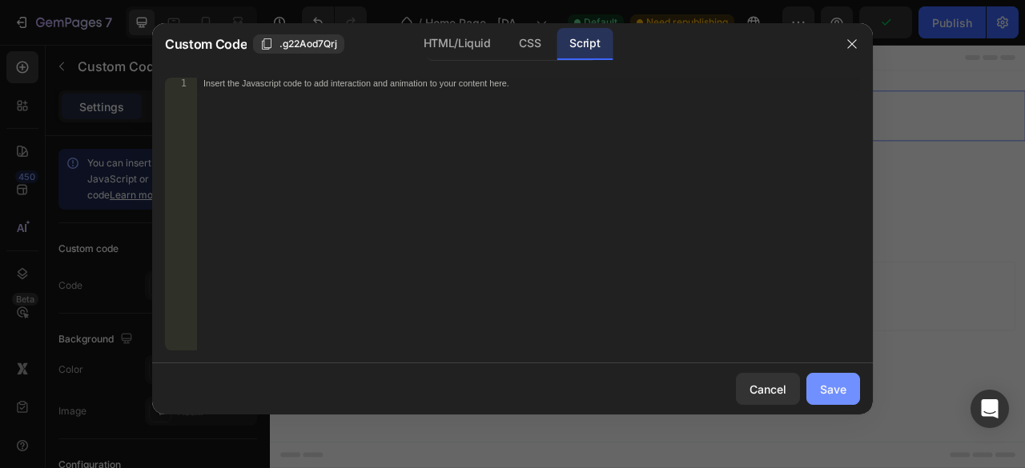
click at [836, 383] on div "Save" at bounding box center [833, 389] width 26 height 17
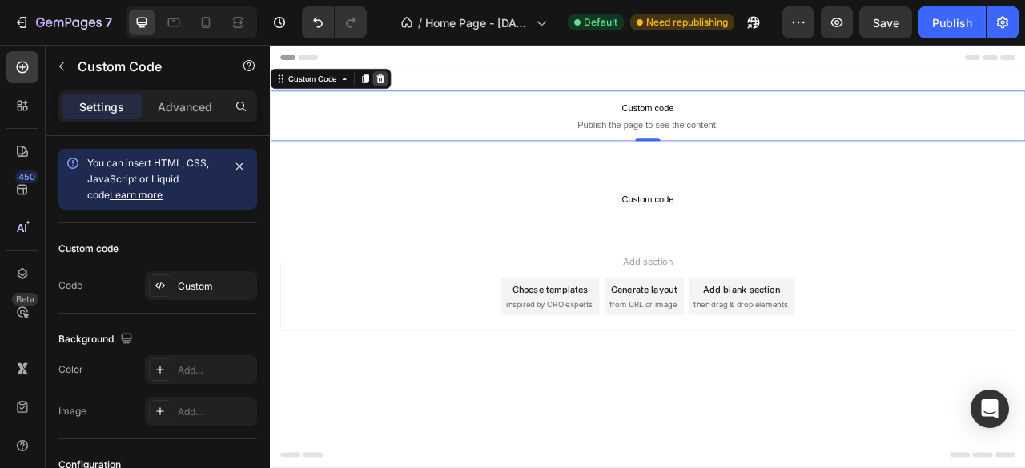
click at [413, 87] on icon at bounding box center [410, 87] width 10 height 11
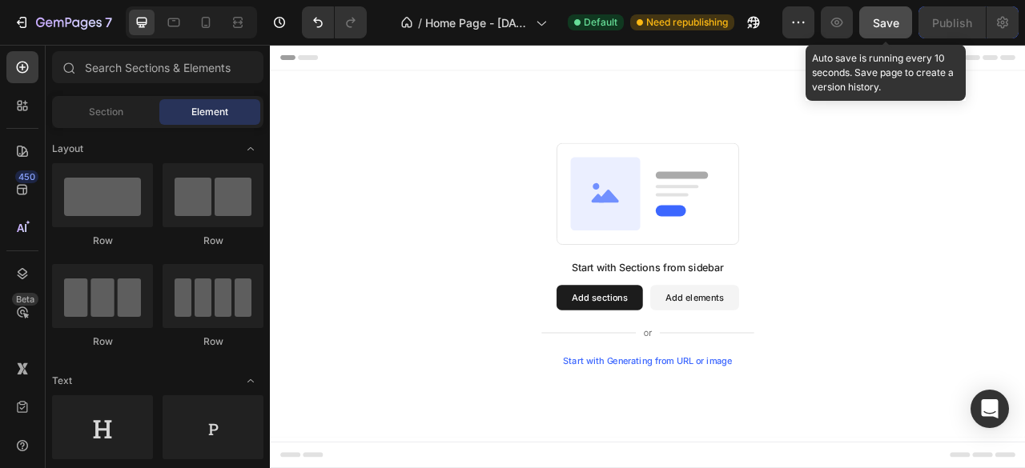
click at [888, 20] on span "Save" at bounding box center [885, 23] width 26 height 14
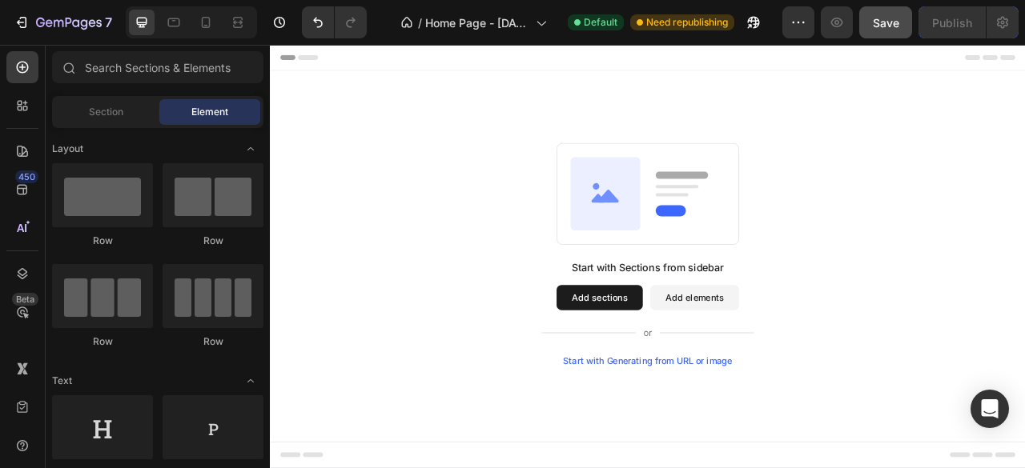
click at [700, 363] on button "Add sections" at bounding box center [689, 367] width 110 height 32
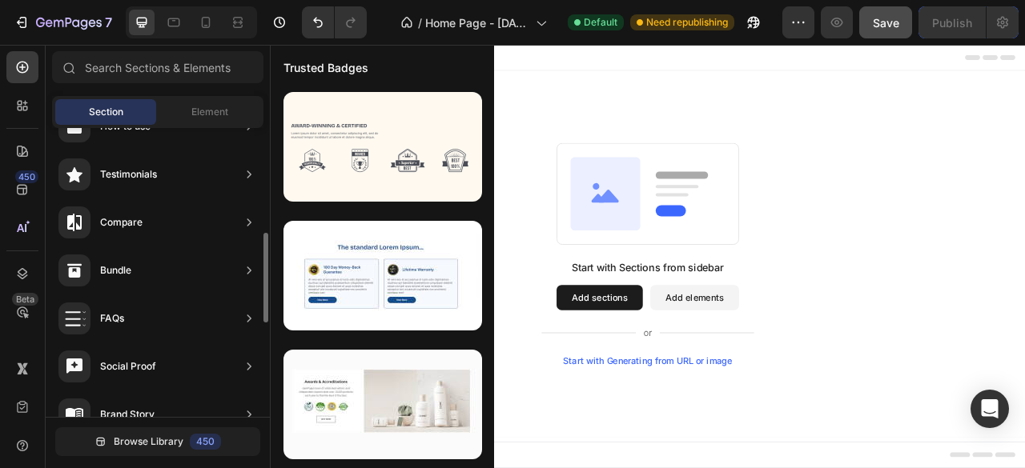
scroll to position [328, 0]
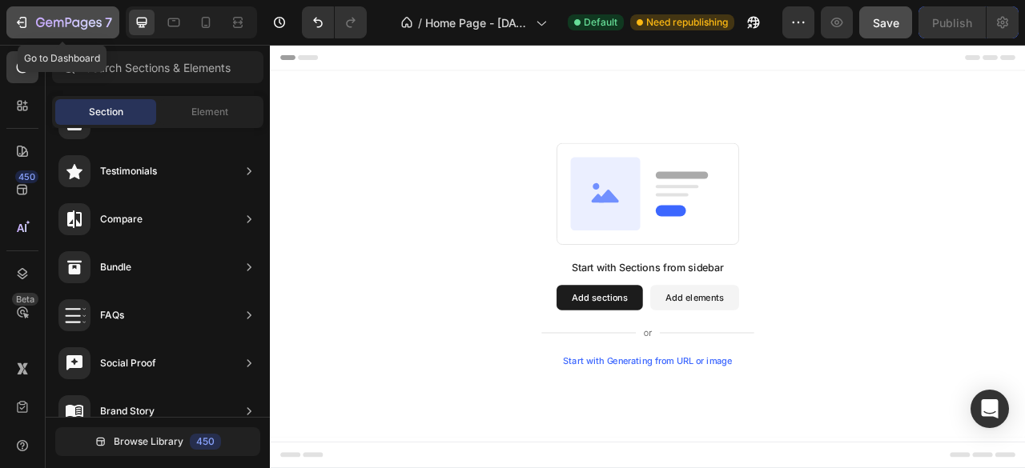
click at [86, 25] on icon "button" at bounding box center [84, 24] width 7 height 10
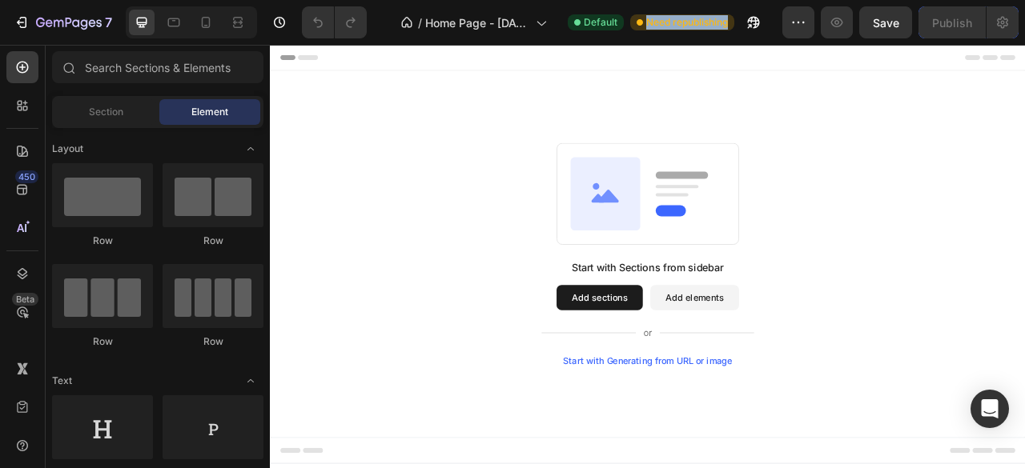
drag, startPoint x: 637, startPoint y: 20, endPoint x: 730, endPoint y: 14, distance: 93.1
click at [730, 14] on div "/ Home Page - [DATE] 10:22:55 Default Need republishing" at bounding box center [580, 22] width 403 height 32
copy span "Need republishing"
click at [554, 222] on div "Start with Sections from sidebar Add sections Add elements Start with Generatin…" at bounding box center [749, 311] width 845 height 283
click at [812, 373] on button "Add elements" at bounding box center [809, 367] width 113 height 32
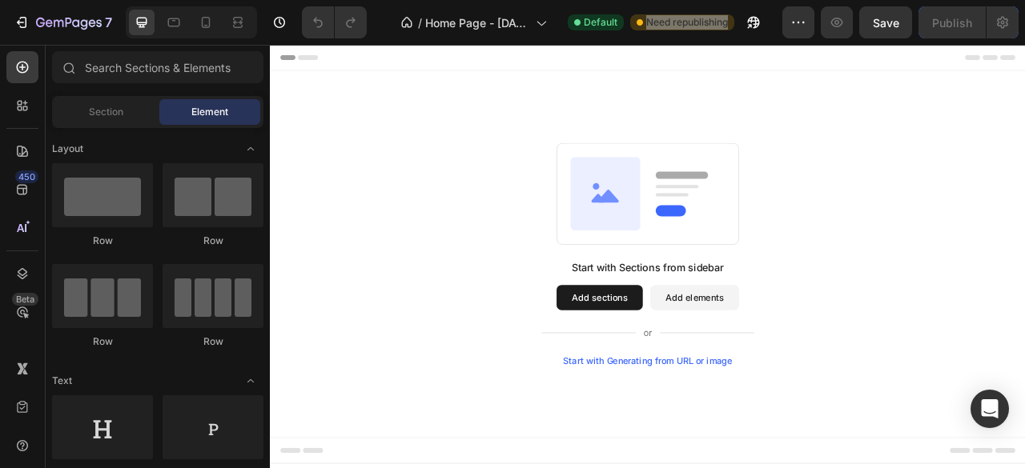
click at [681, 373] on button "Add sections" at bounding box center [689, 367] width 110 height 32
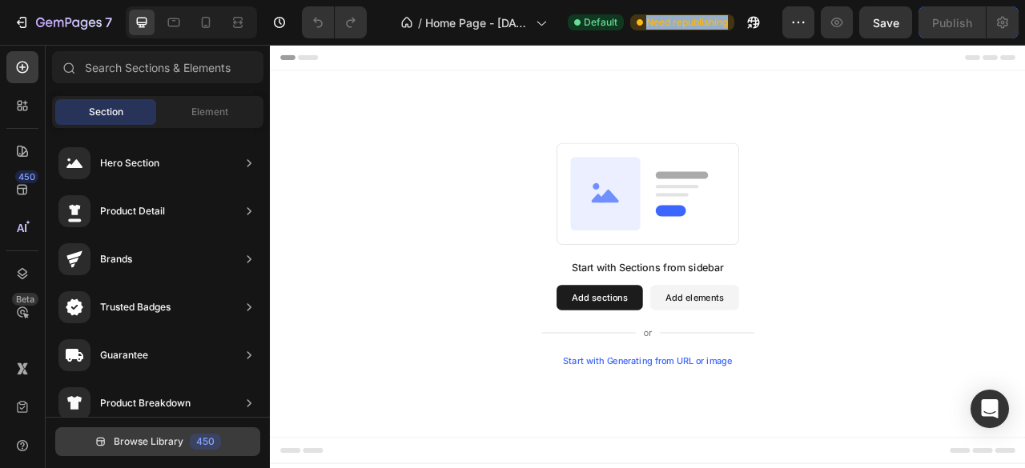
click at [178, 434] on button "Browse Library 450" at bounding box center [157, 441] width 205 height 29
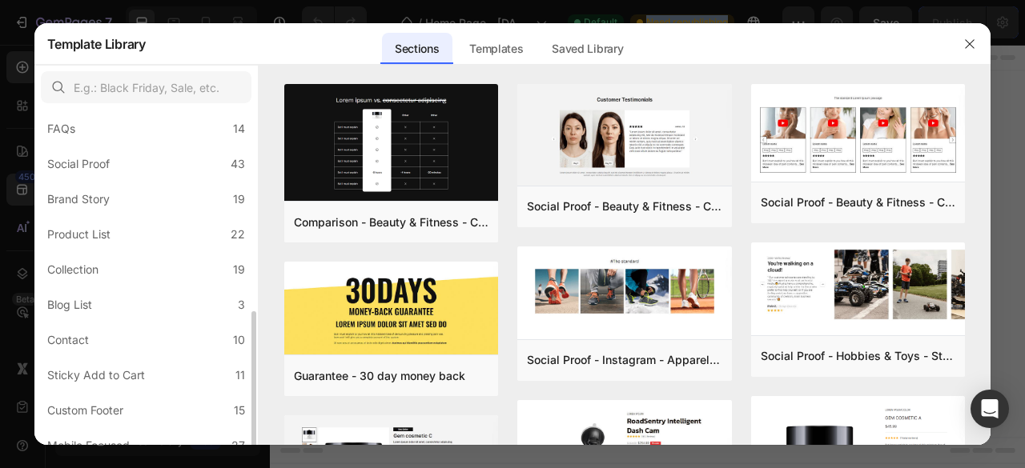
scroll to position [449, 0]
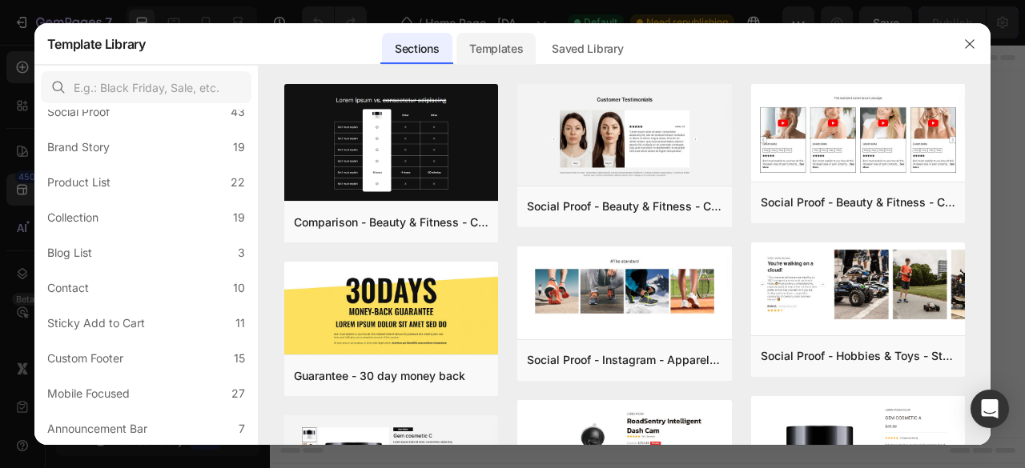
click at [520, 57] on div "Templates" at bounding box center [495, 49] width 79 height 32
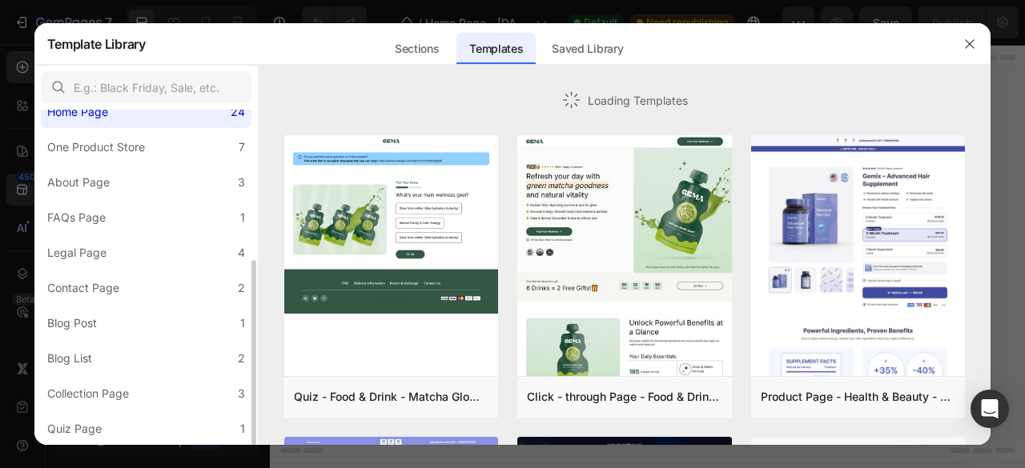
scroll to position [273, 0]
click at [572, 47] on div "Saved Library" at bounding box center [587, 49] width 97 height 32
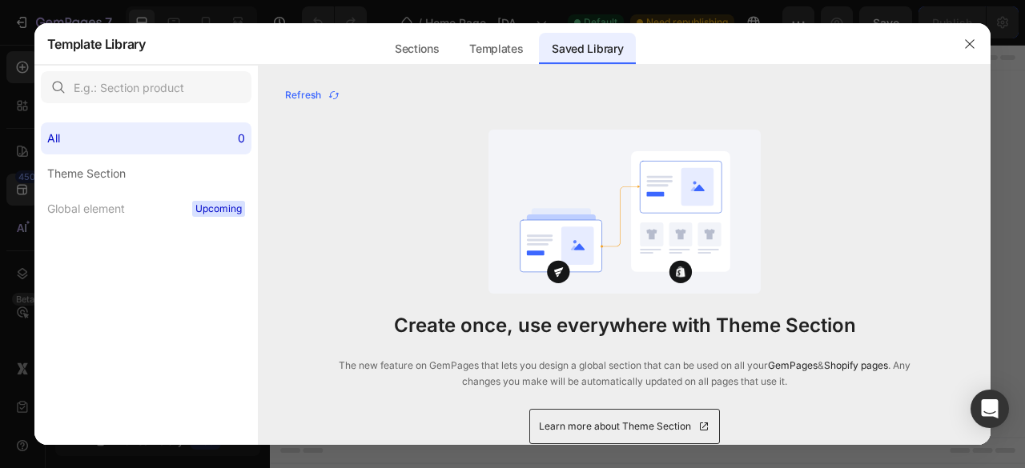
scroll to position [0, 0]
click at [508, 38] on div "Templates" at bounding box center [495, 49] width 79 height 32
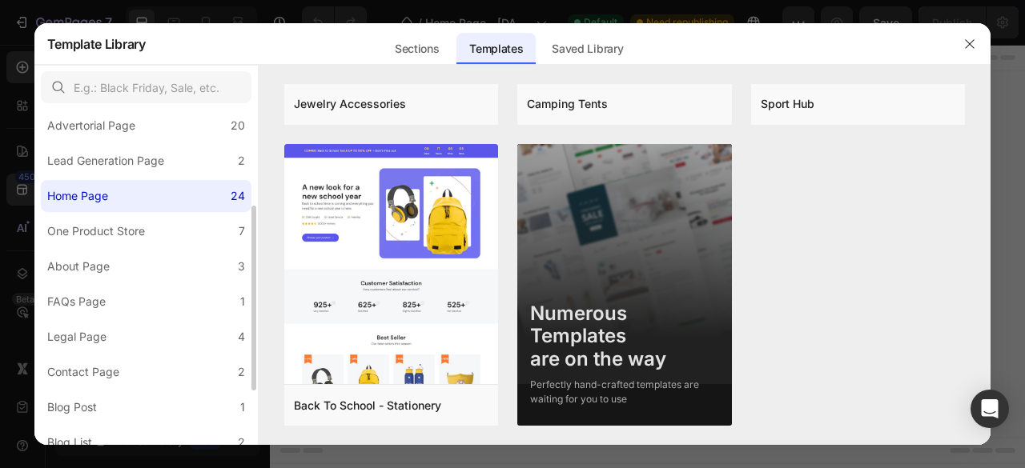
scroll to position [192, 0]
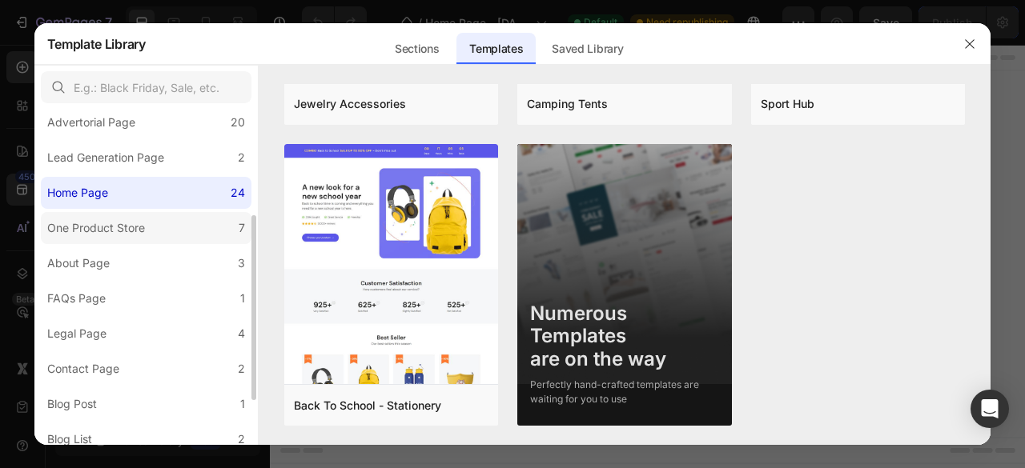
click at [147, 230] on div "One Product Store" at bounding box center [99, 228] width 104 height 19
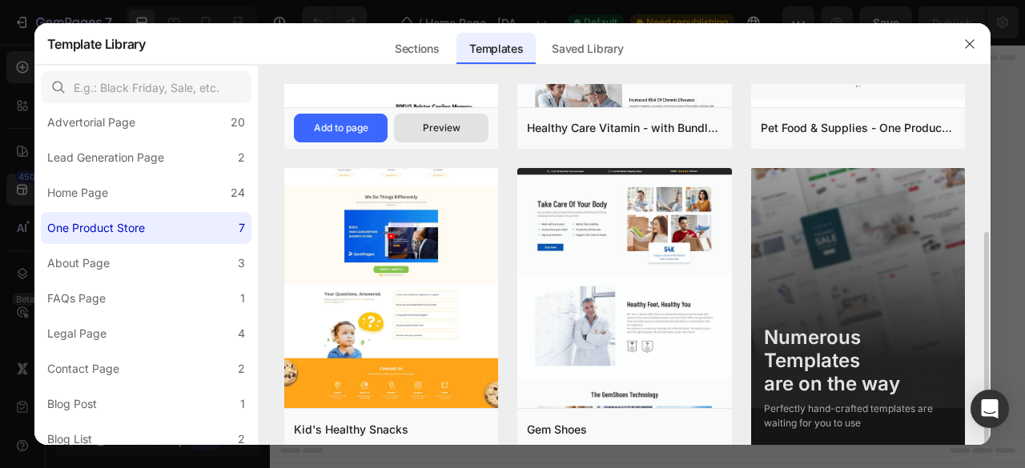
scroll to position [242, 0]
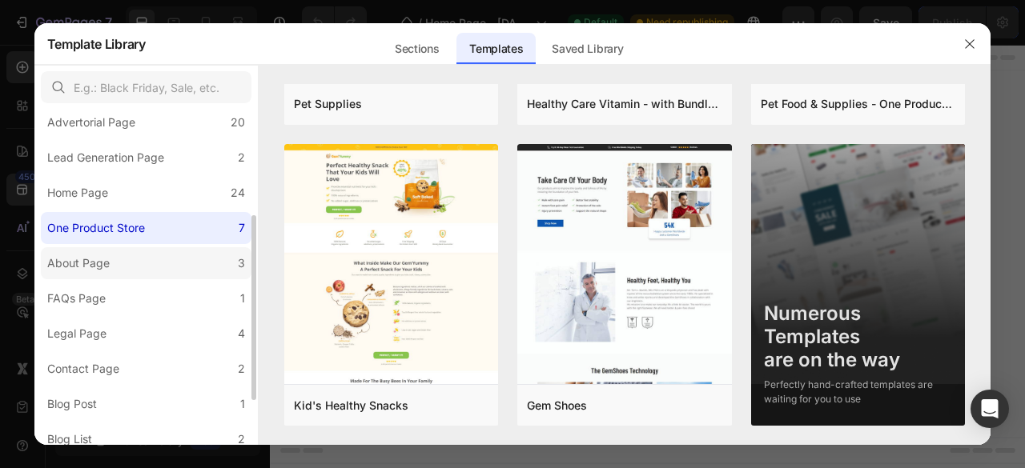
click at [175, 266] on label "About Page 3" at bounding box center [146, 263] width 211 height 32
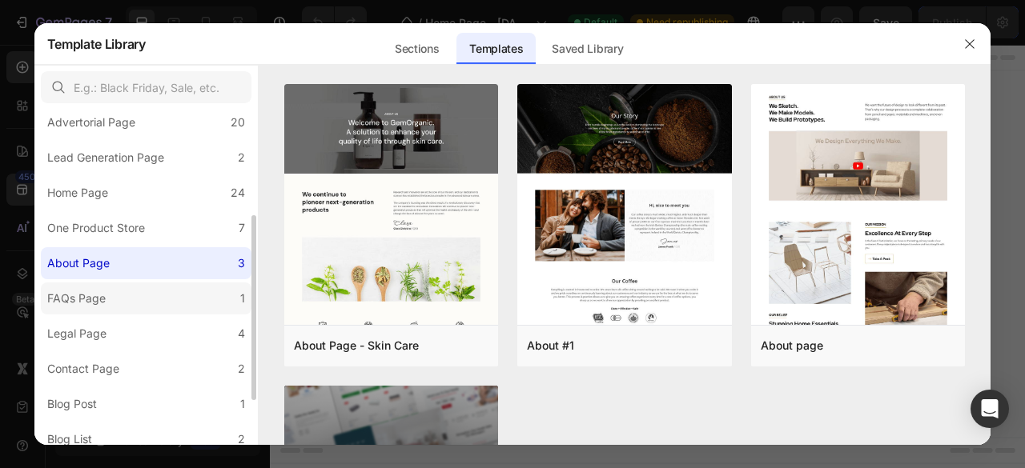
click at [190, 295] on label "FAQs Page 1" at bounding box center [146, 299] width 211 height 32
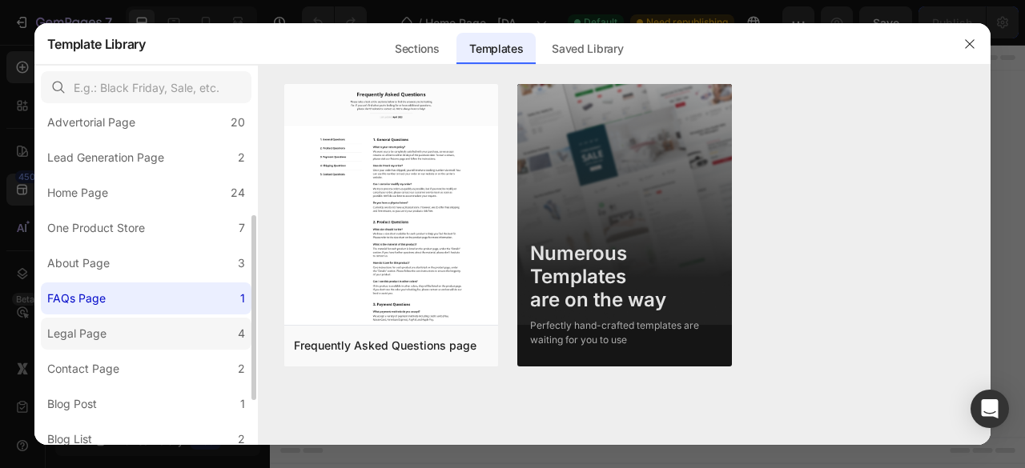
click at [170, 322] on label "Legal Page 4" at bounding box center [146, 334] width 211 height 32
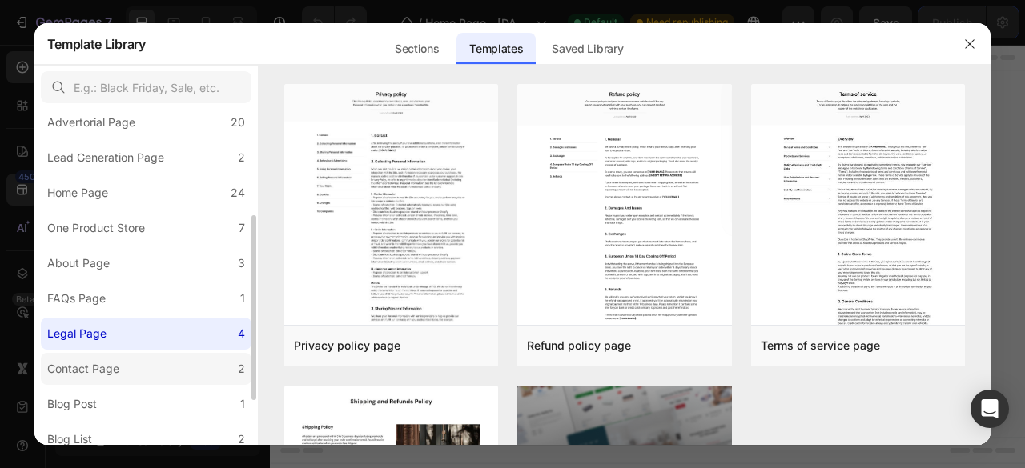
click at [149, 366] on label "Contact Page 2" at bounding box center [146, 369] width 211 height 32
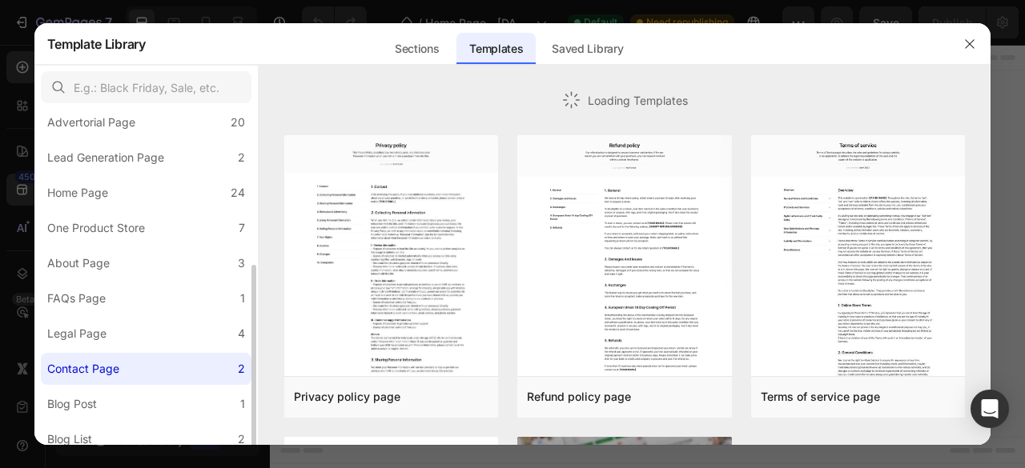
scroll to position [273, 0]
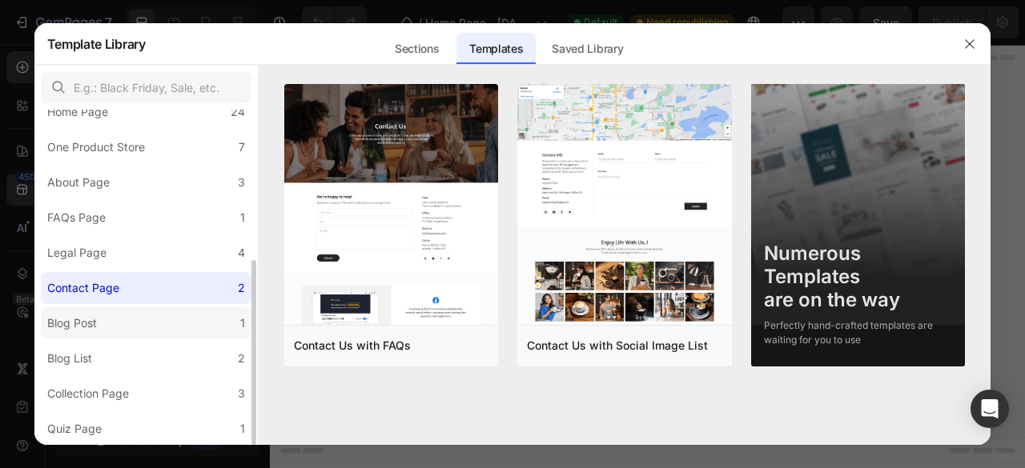
click at [165, 316] on label "Blog Post 1" at bounding box center [146, 323] width 211 height 32
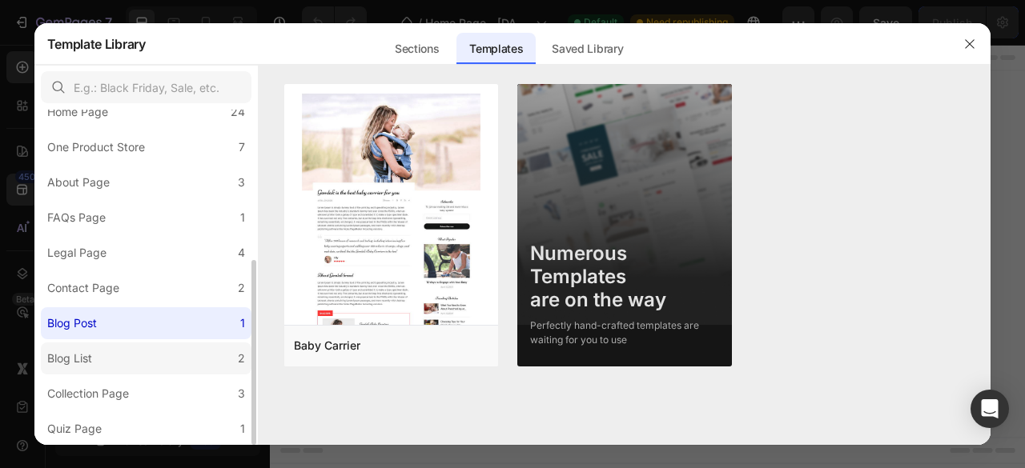
click at [165, 351] on label "Blog List 2" at bounding box center [146, 359] width 211 height 32
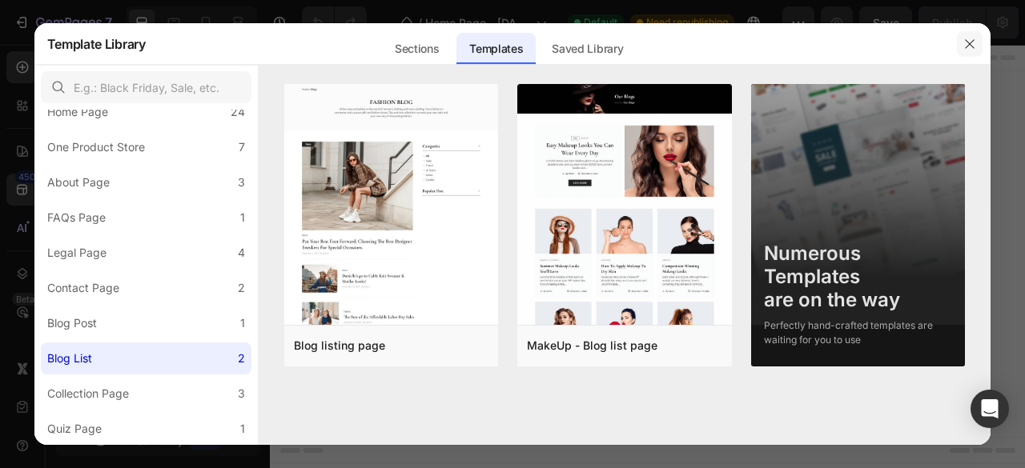
click at [972, 36] on button "button" at bounding box center [969, 44] width 26 height 26
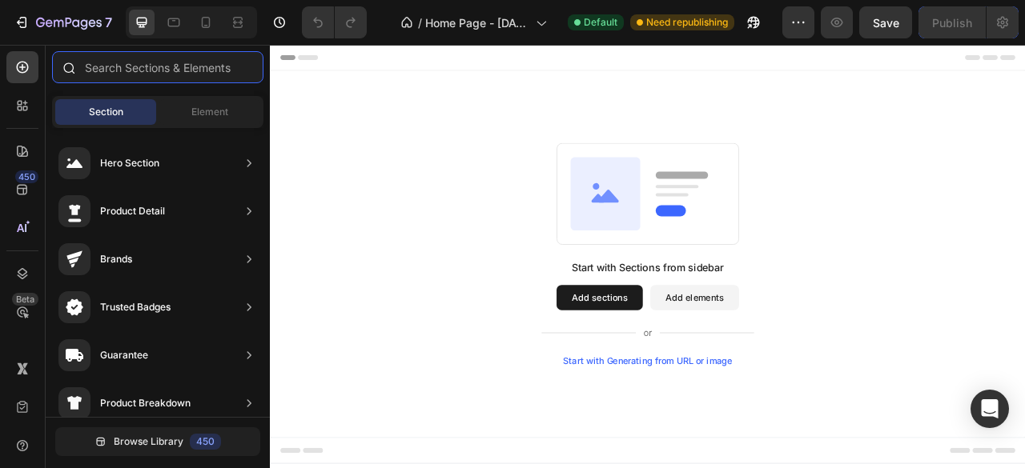
click at [169, 69] on input "text" at bounding box center [157, 67] width 211 height 32
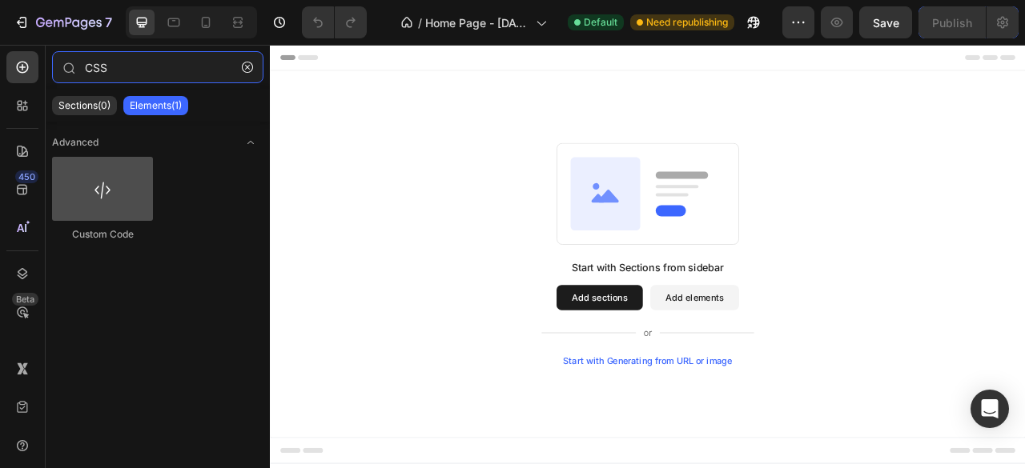
type input "CSS"
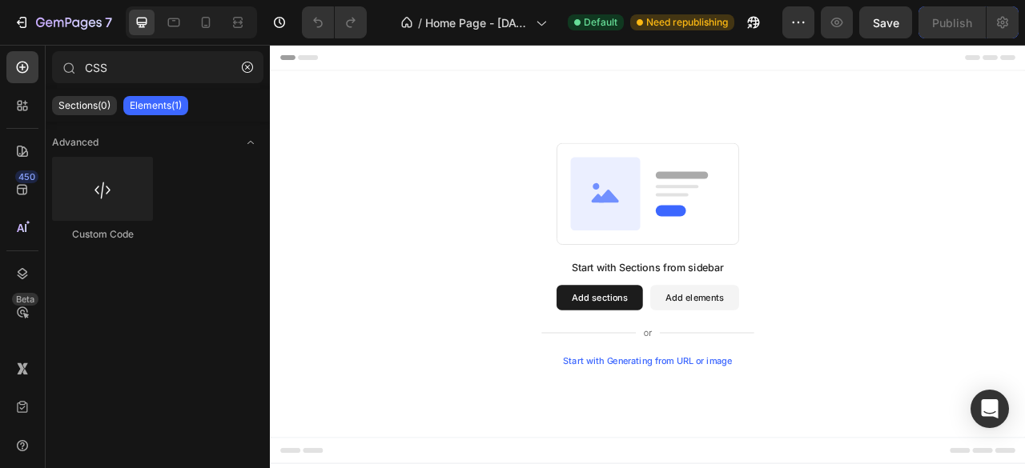
click at [126, 180] on div at bounding box center [102, 189] width 101 height 64
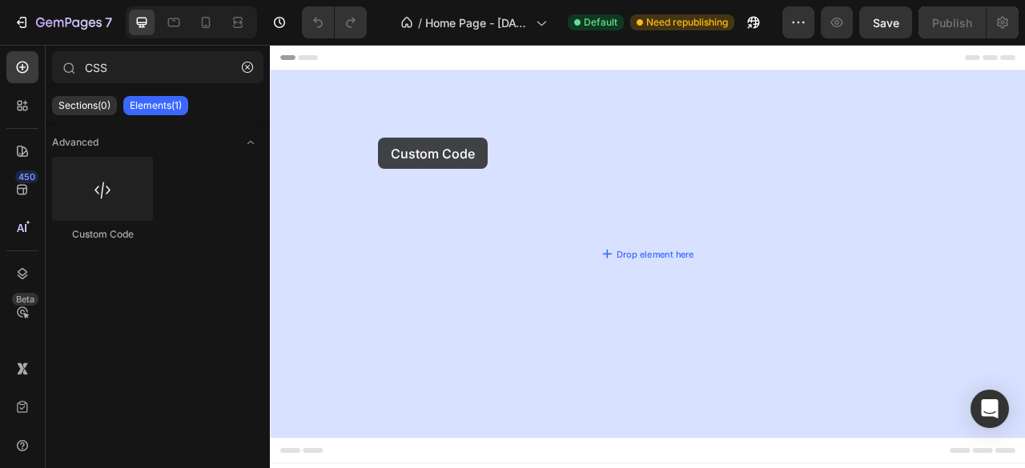
drag, startPoint x: 396, startPoint y: 235, endPoint x: 419, endPoint y: 162, distance: 76.2
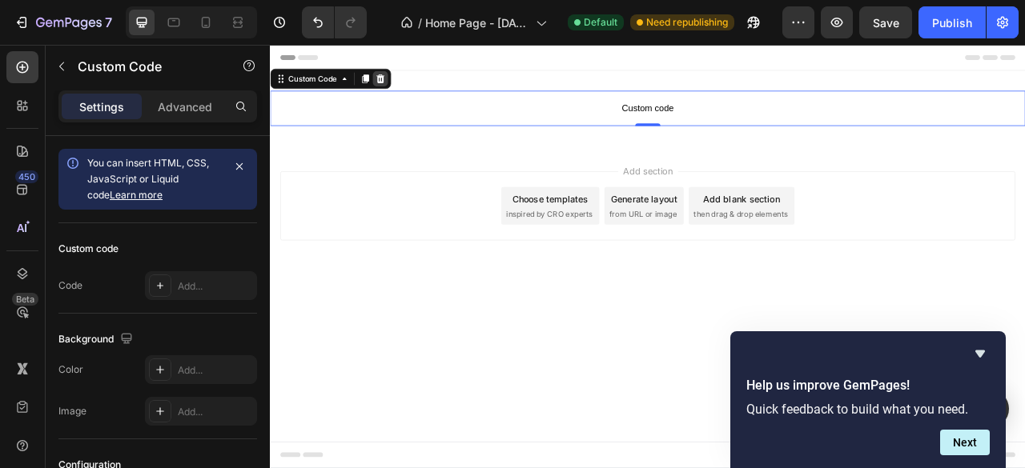
click at [409, 82] on icon at bounding box center [409, 88] width 13 height 13
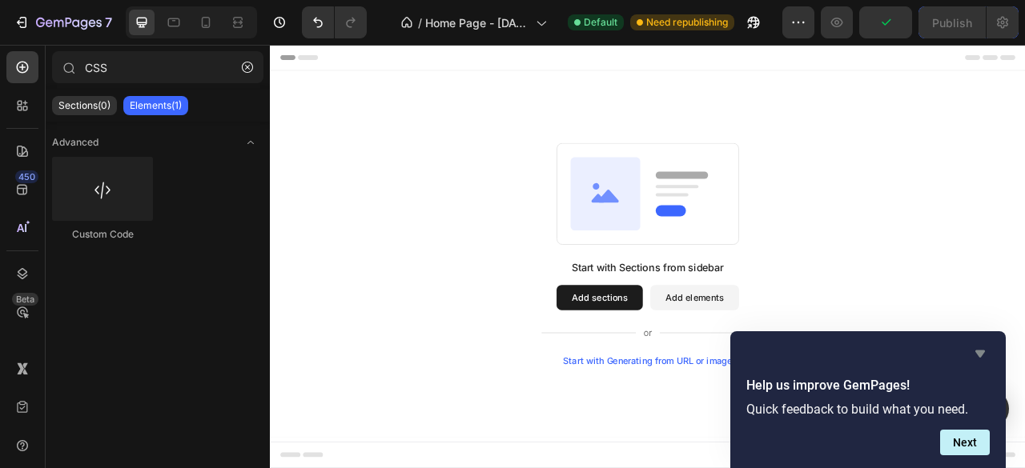
click at [983, 347] on icon "Hide survey" at bounding box center [979, 353] width 19 height 19
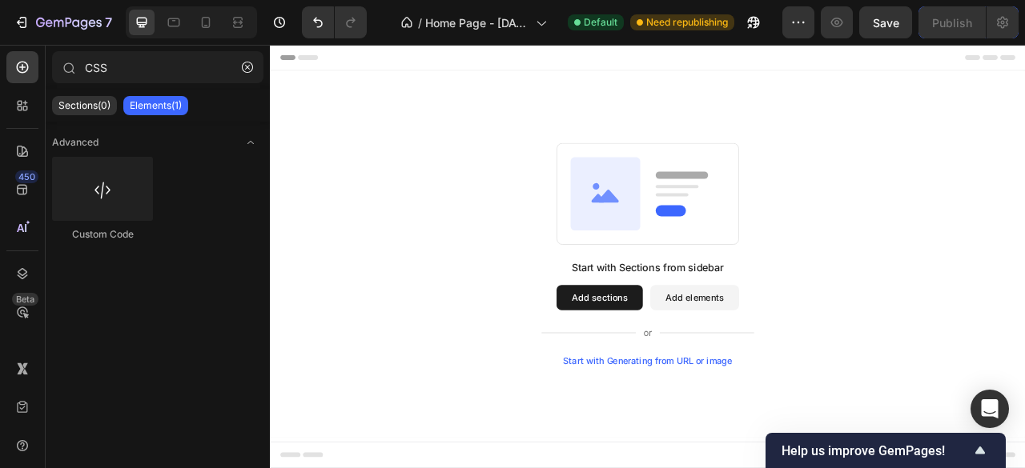
click at [1024, 428] on div "Start with Sections from sidebar Add sections Add elements Start with Generatin…" at bounding box center [750, 311] width 960 height 467
click at [248, 142] on icon "Toggle open" at bounding box center [250, 142] width 13 height 13
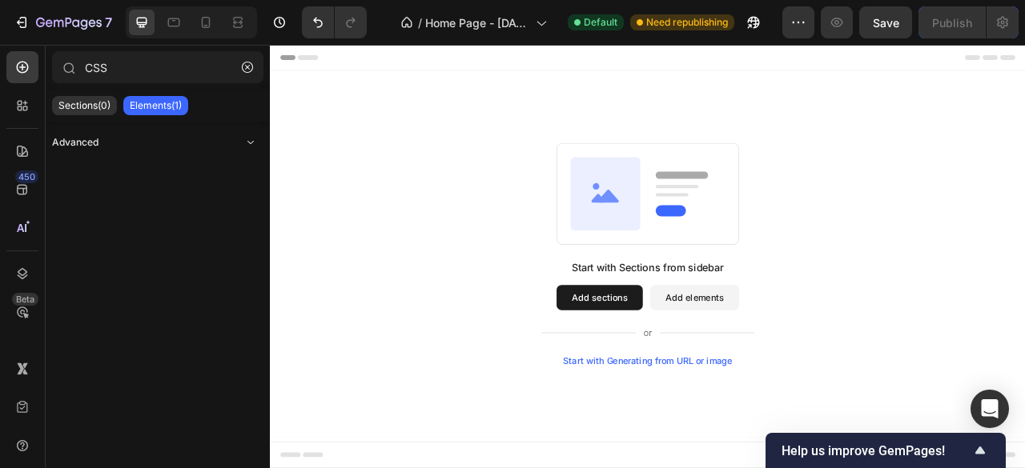
click at [248, 142] on icon "Toggle open" at bounding box center [250, 142] width 6 height 3
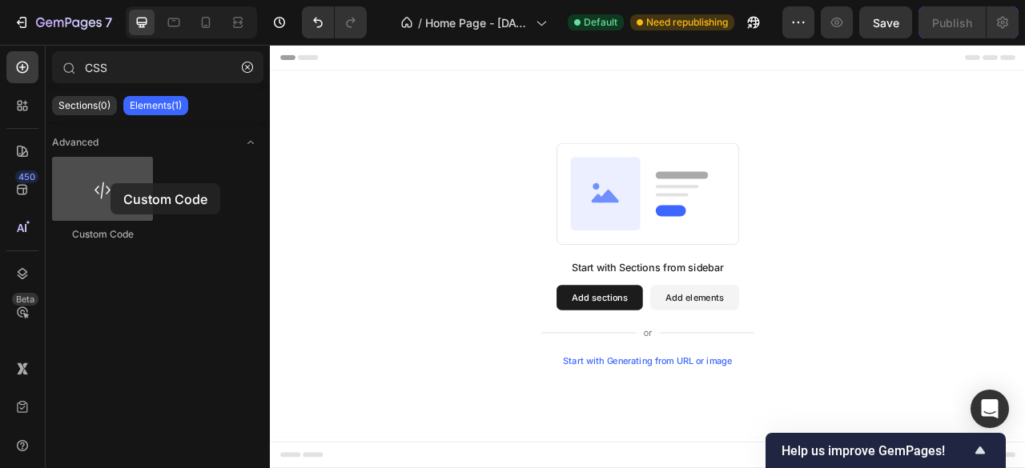
click at [110, 183] on div at bounding box center [102, 189] width 101 height 64
click at [107, 190] on div at bounding box center [102, 189] width 101 height 64
click at [117, 198] on div at bounding box center [102, 189] width 101 height 64
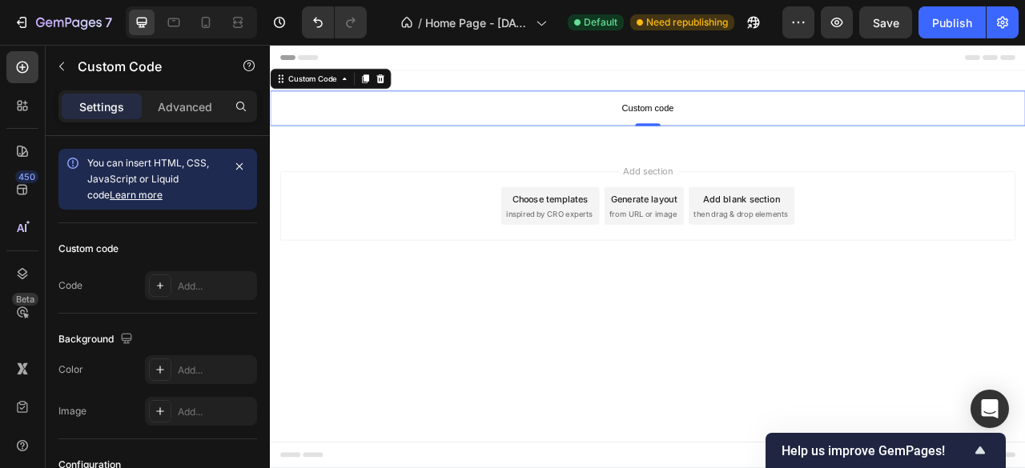
click at [697, 134] on span "Custom code" at bounding box center [750, 125] width 960 height 19
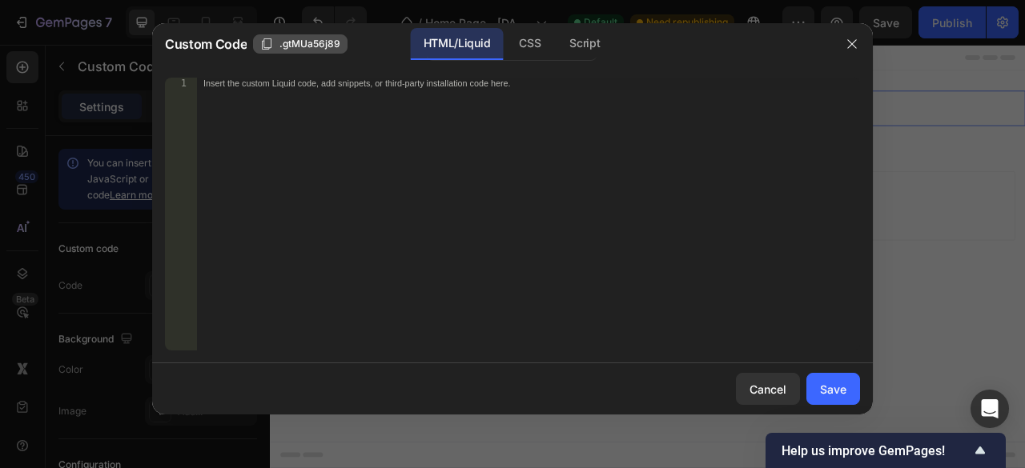
click at [321, 46] on span ".gtMUa56j89" at bounding box center [309, 44] width 61 height 14
click at [287, 46] on span "Copied" at bounding box center [295, 44] width 32 height 14
click at [287, 46] on span ".gtMUa56j89" at bounding box center [309, 44] width 61 height 14
click at [287, 46] on span "Copied" at bounding box center [295, 44] width 32 height 14
click at [860, 46] on button "button" at bounding box center [852, 44] width 26 height 26
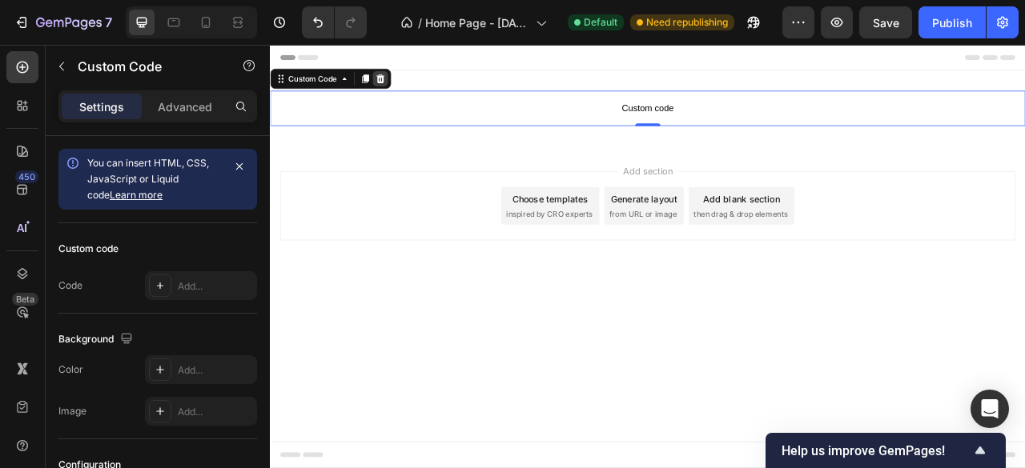
click at [415, 89] on icon at bounding box center [409, 88] width 13 height 13
